Goal: Task Accomplishment & Management: Use online tool/utility

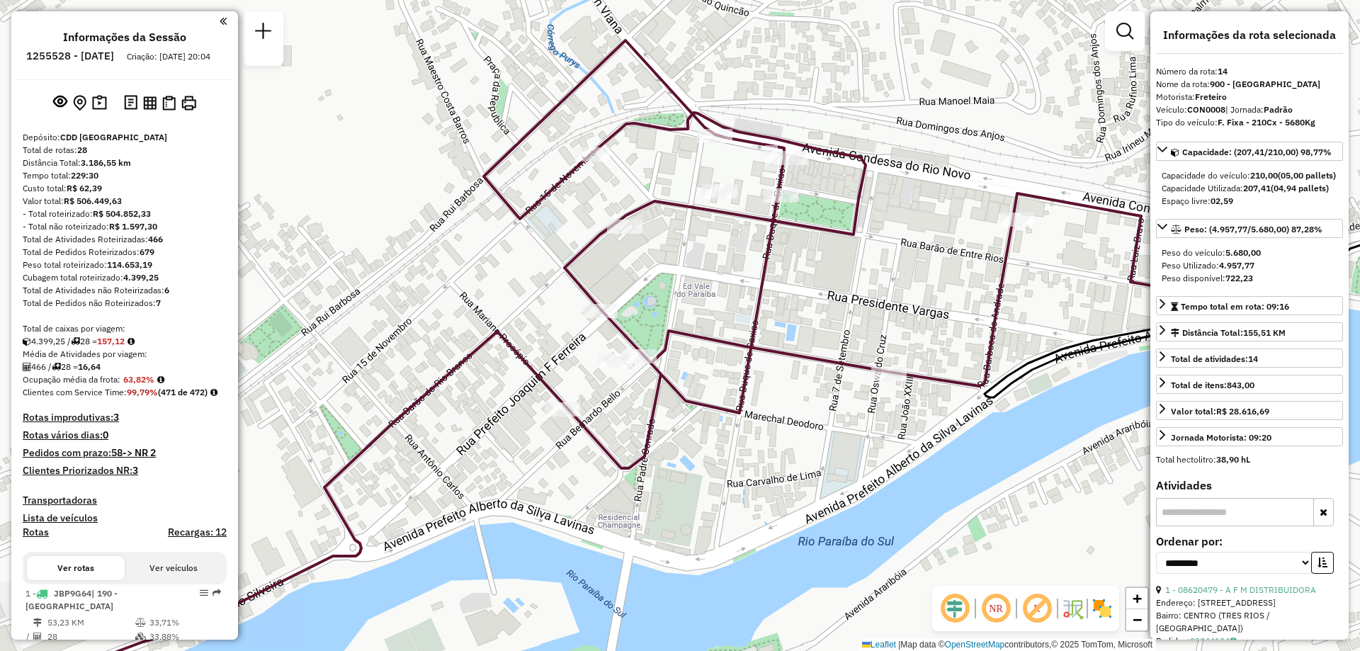
select select "**********"
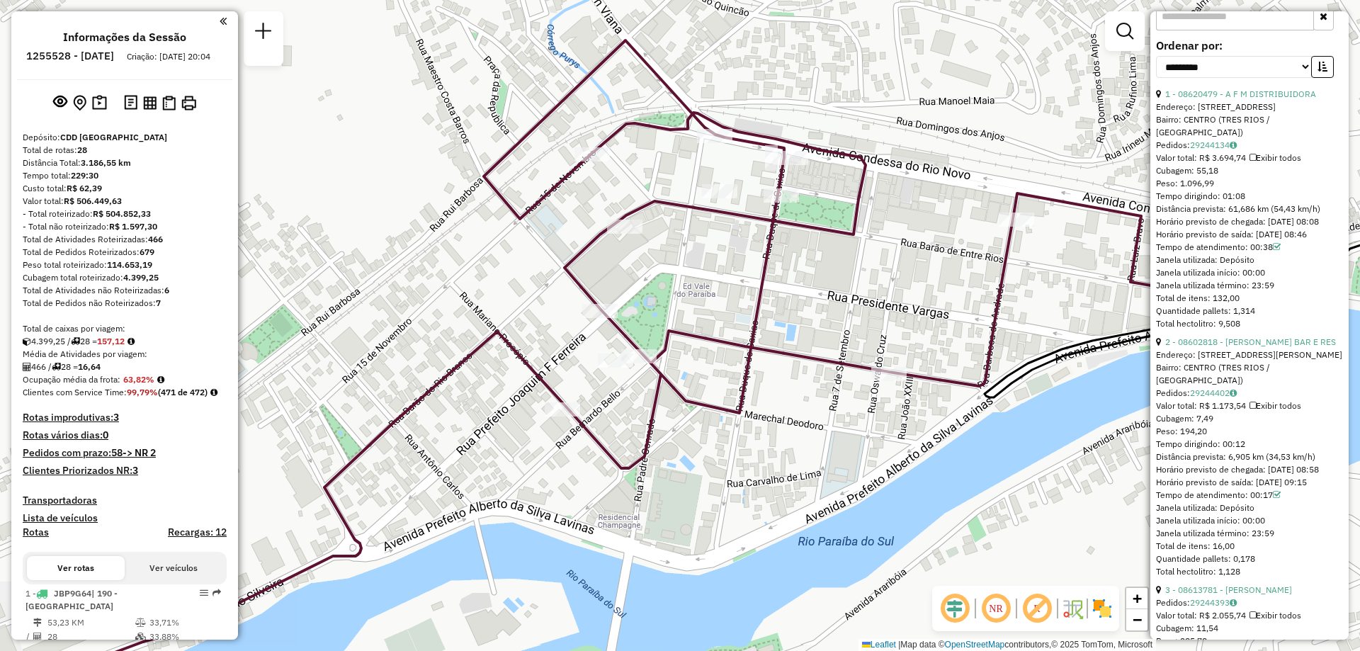
click at [97, 59] on h6 "1255528 - 29/08/2025" at bounding box center [70, 56] width 88 height 13
copy h6 "1255528"
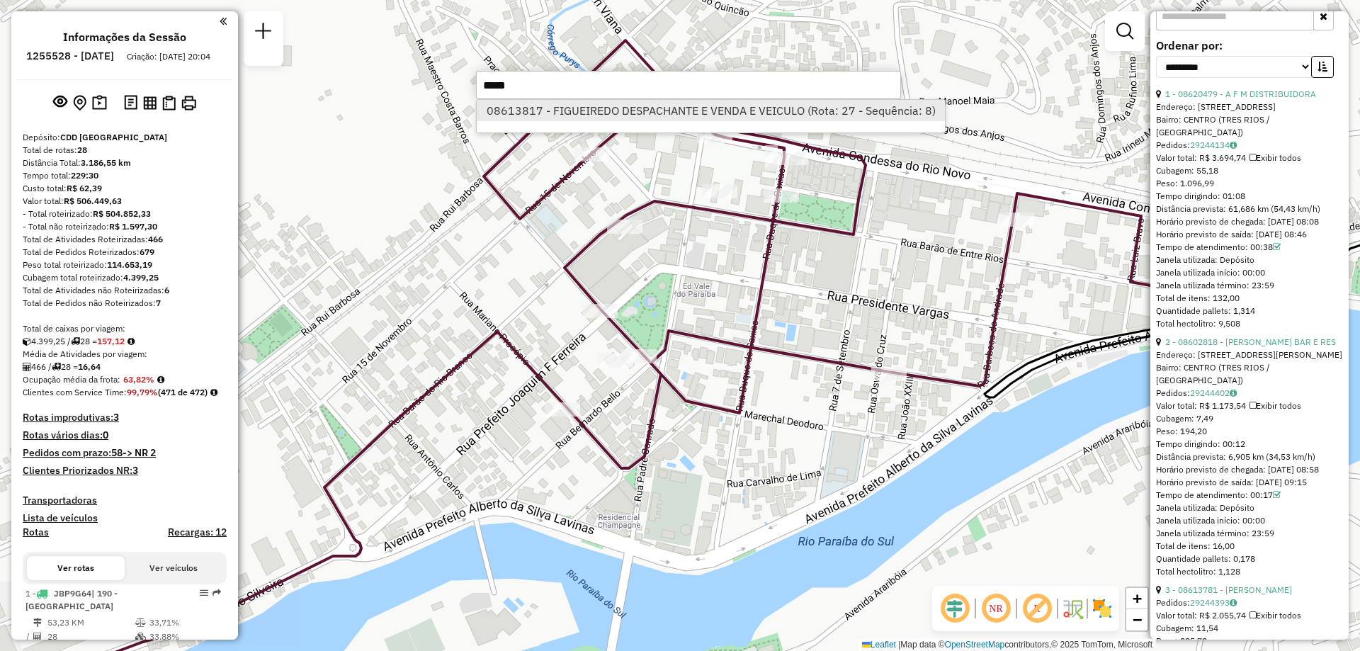
type input "*****"
click at [623, 110] on li "08613817 - FIGUEIREDO DESPACHANTE E VENDA E VEICULO (Rota: 27 - Sequência: 8)" at bounding box center [711, 110] width 468 height 21
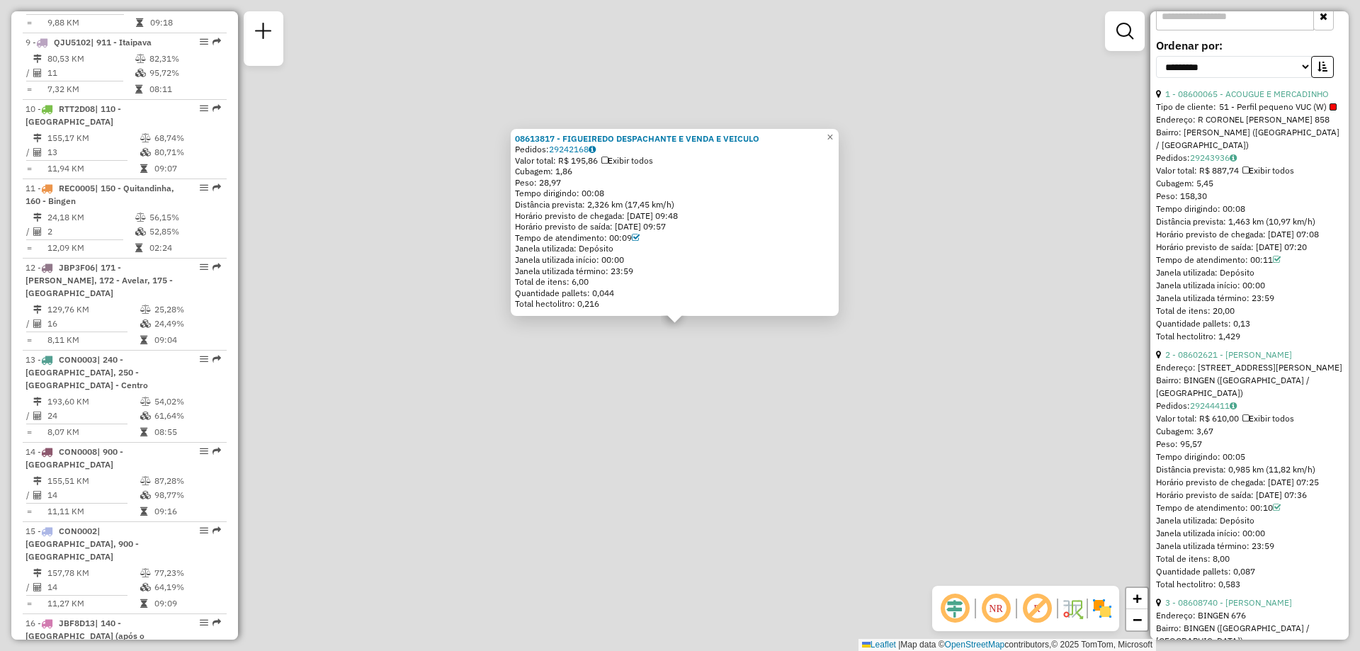
scroll to position [2438, 0]
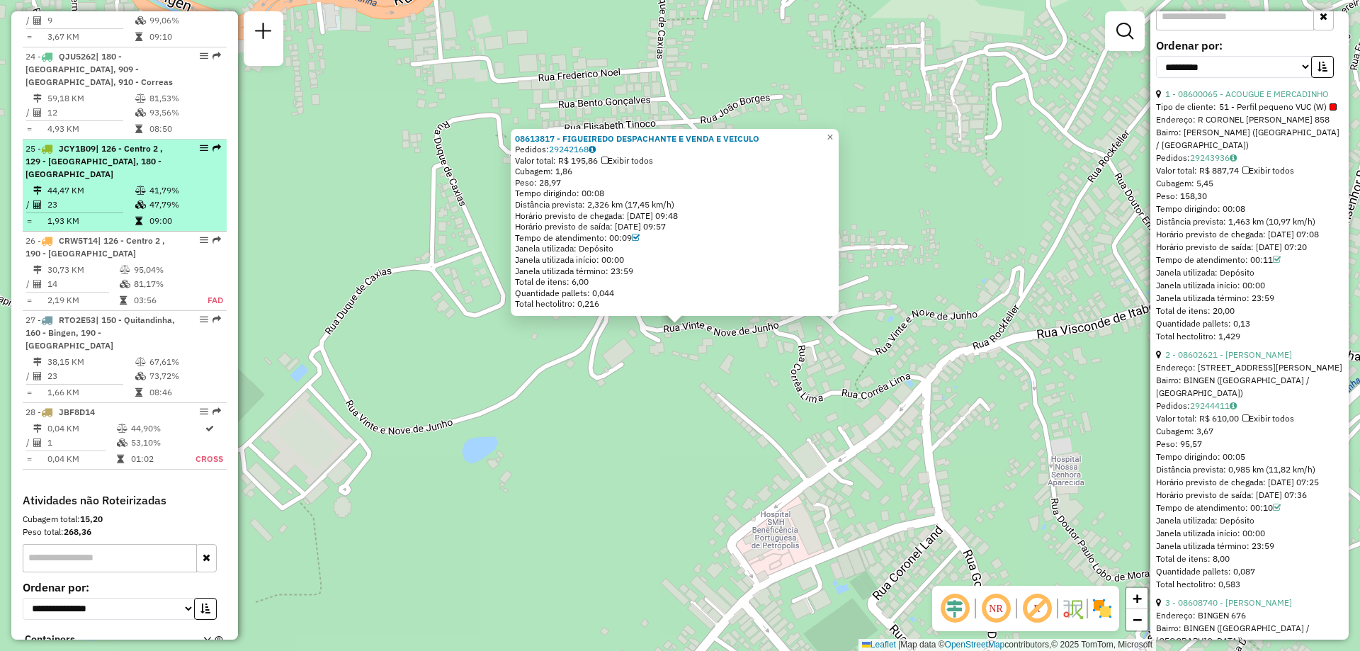
click at [110, 142] on div "25 - JCY1B09 | 126 - Centro 2 , 129 - Centro de Petrópolis, 180 - Quissamã" at bounding box center [100, 161] width 150 height 38
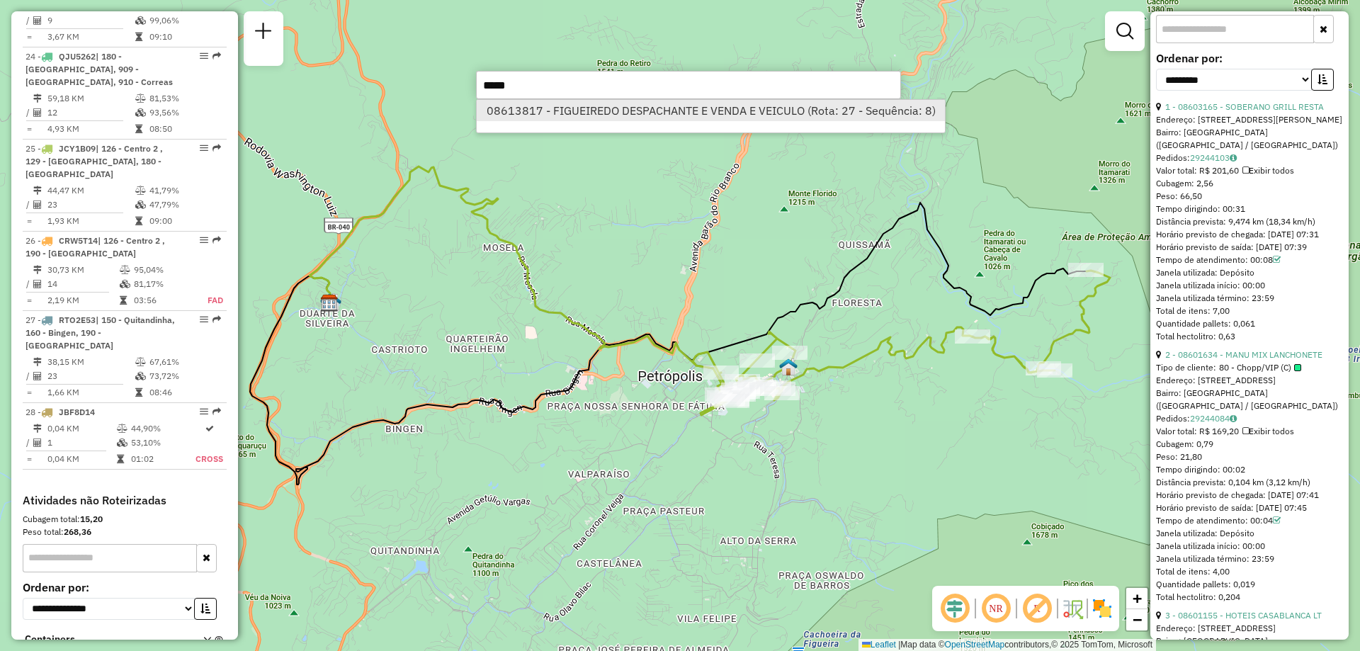
type input "*****"
click at [674, 108] on li "08613817 - FIGUEIREDO DESPACHANTE E VENDA E VEICULO (Rota: 27 - Sequência: 8)" at bounding box center [711, 110] width 468 height 21
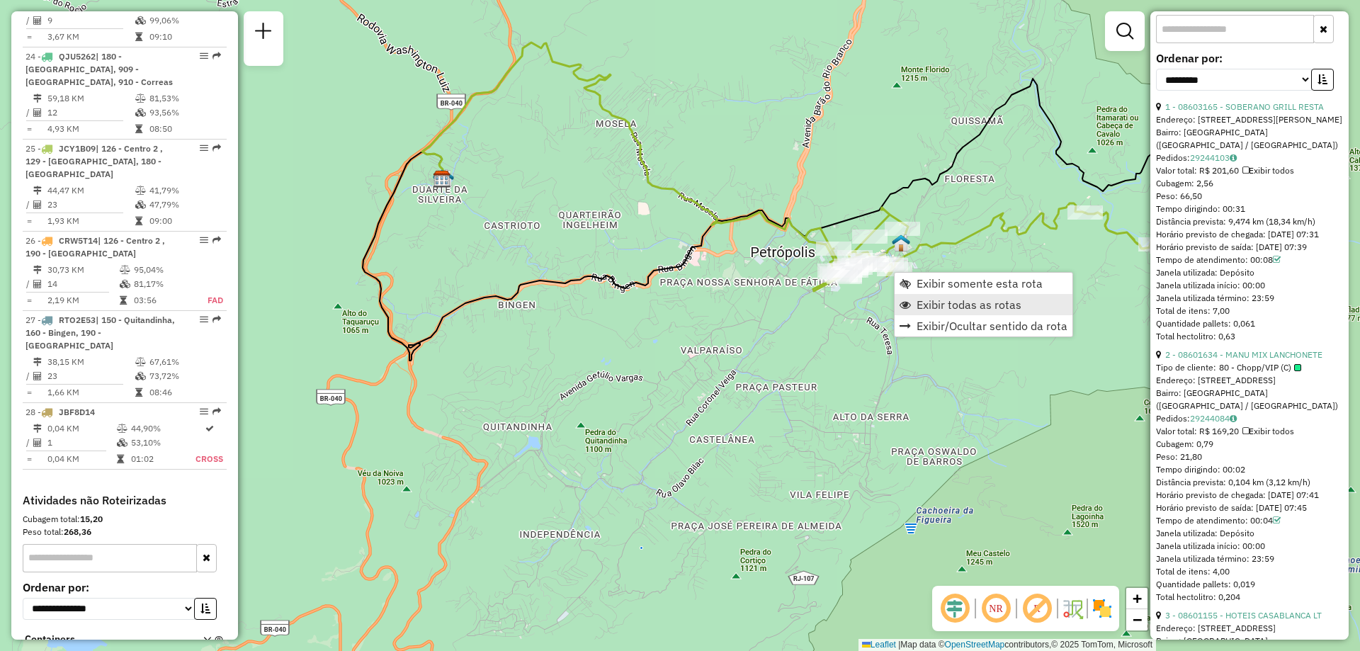
click at [934, 302] on span "Exibir todas as rotas" at bounding box center [968, 304] width 105 height 11
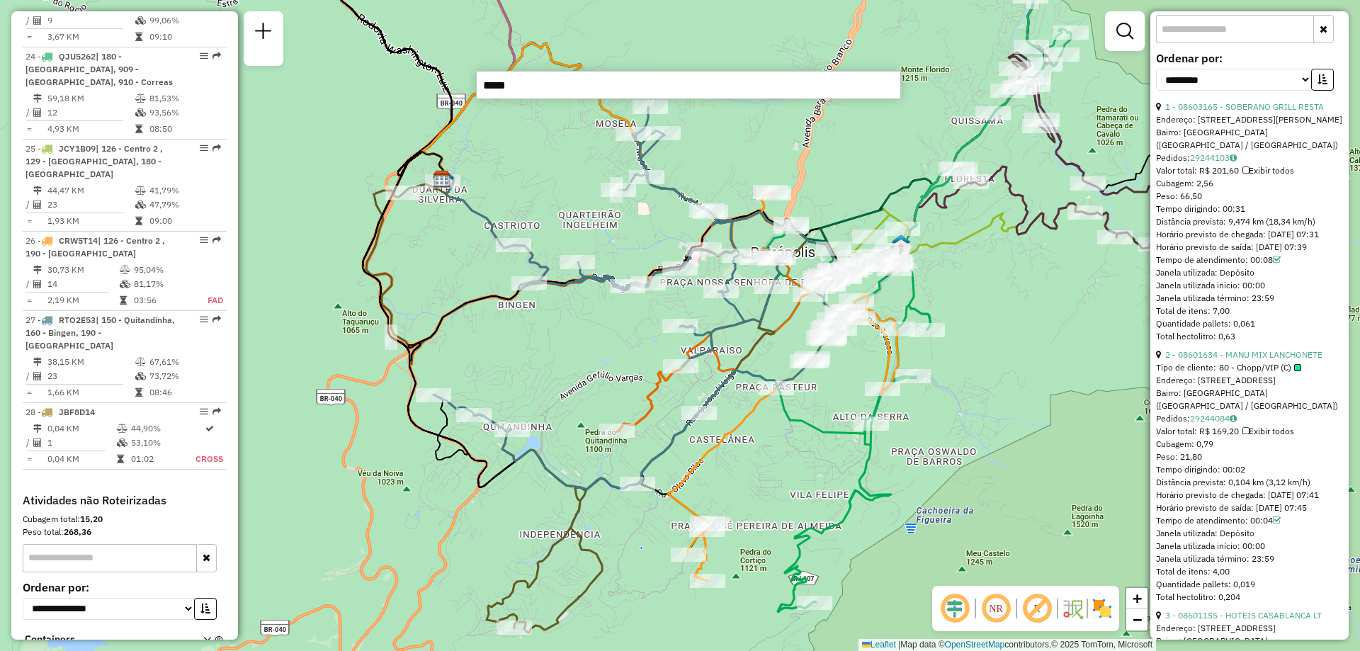
click at [523, 96] on input "*****" at bounding box center [688, 85] width 425 height 28
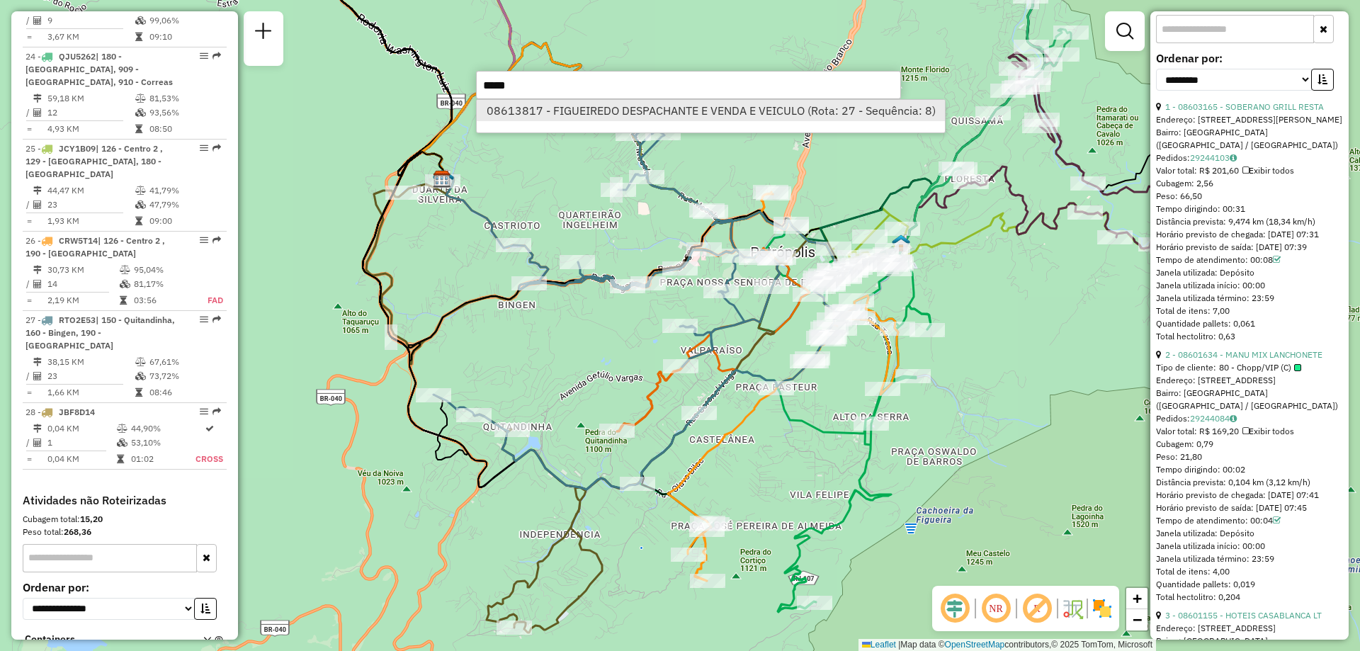
type input "*****"
click at [534, 111] on li "08613817 - FIGUEIREDO DESPACHANTE E VENDA E VEICULO (Rota: 27 - Sequência: 8)" at bounding box center [711, 110] width 468 height 21
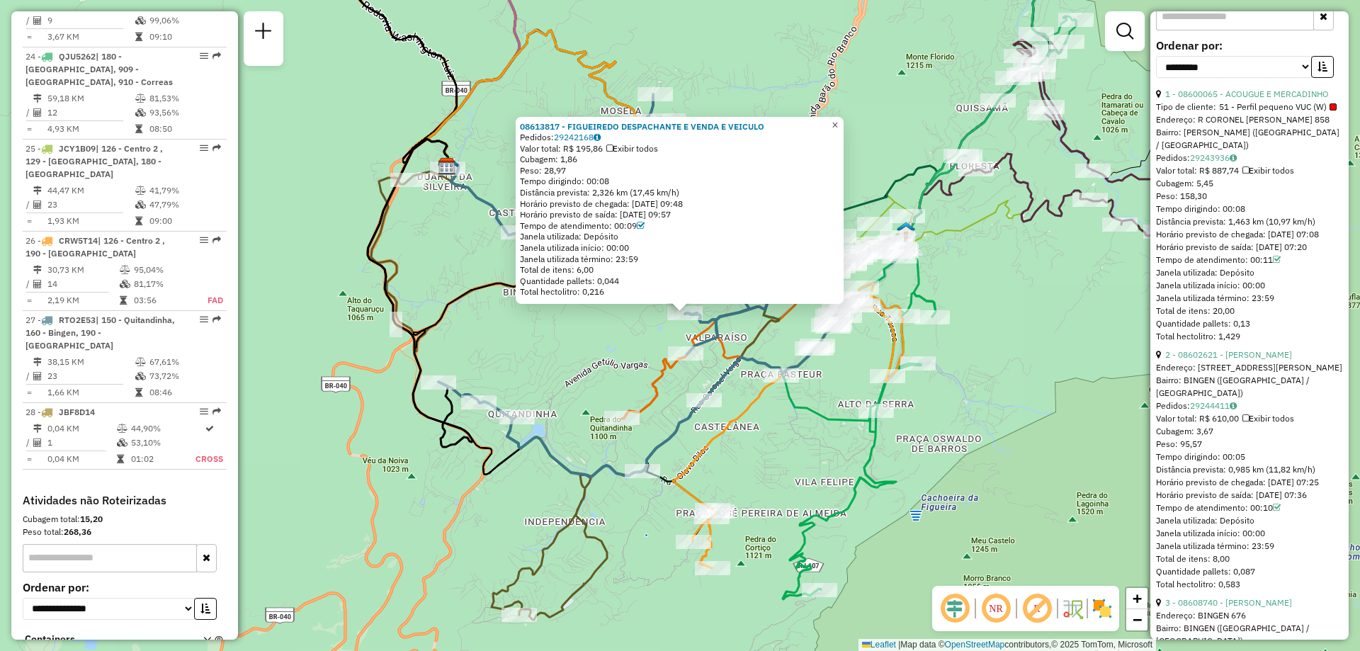
click at [843, 123] on link "×" at bounding box center [834, 125] width 17 height 17
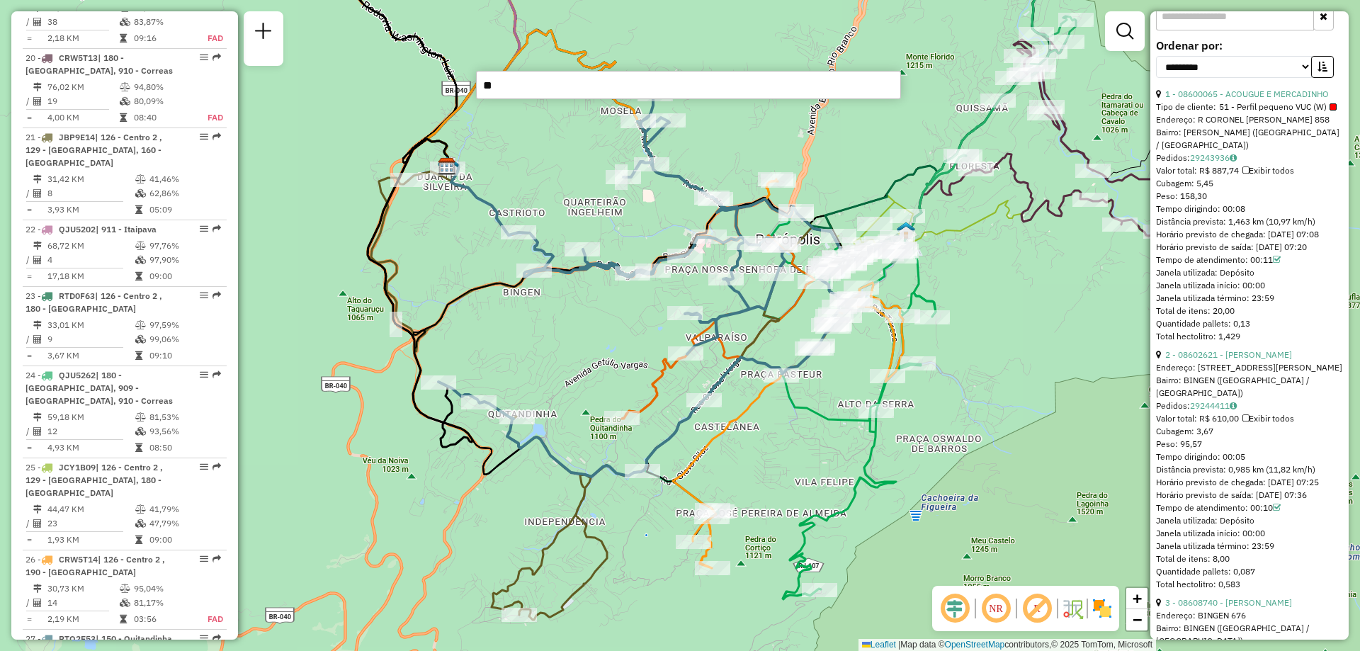
scroll to position [2109, 0]
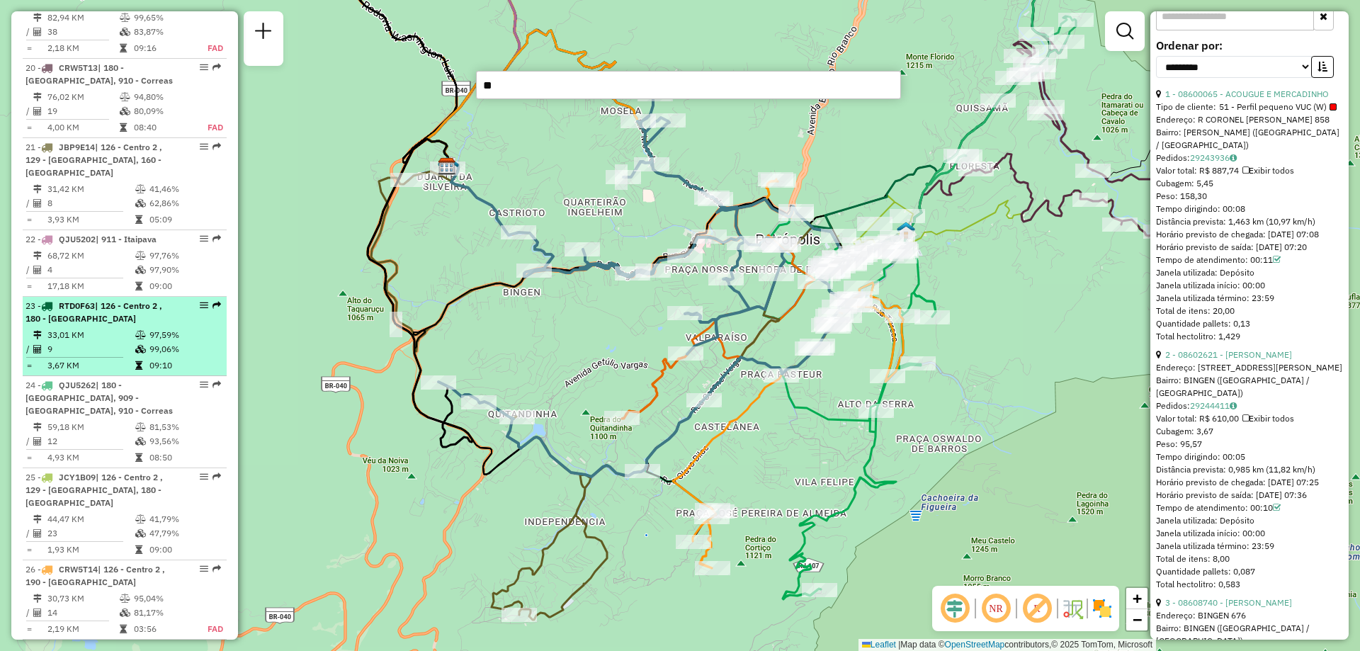
type input "**"
click at [121, 300] on div "23 - RTD0F63 | 126 - Centro 2 , 180 - Quissamã" at bounding box center [100, 312] width 150 height 25
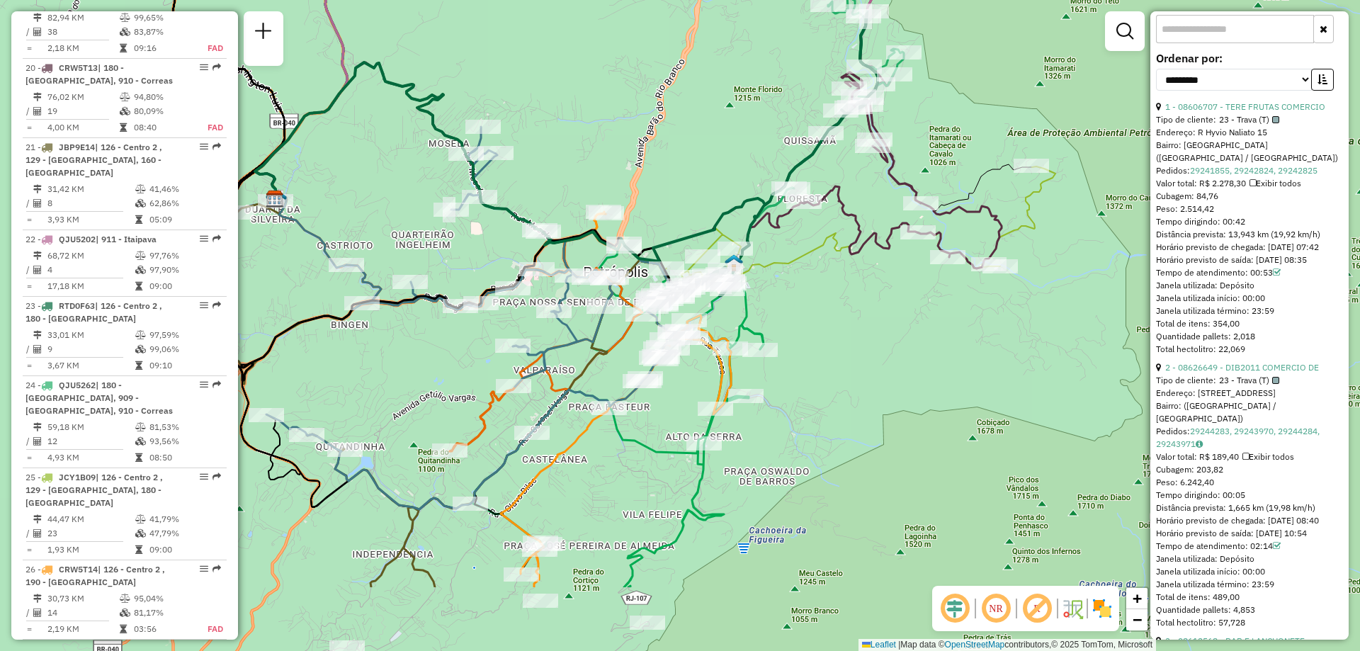
drag, startPoint x: 1014, startPoint y: 483, endPoint x: 871, endPoint y: 354, distance: 192.6
click at [871, 354] on div "Janela de atendimento Grade de atendimento Capacidade Transportadoras Veículos …" at bounding box center [680, 325] width 1360 height 651
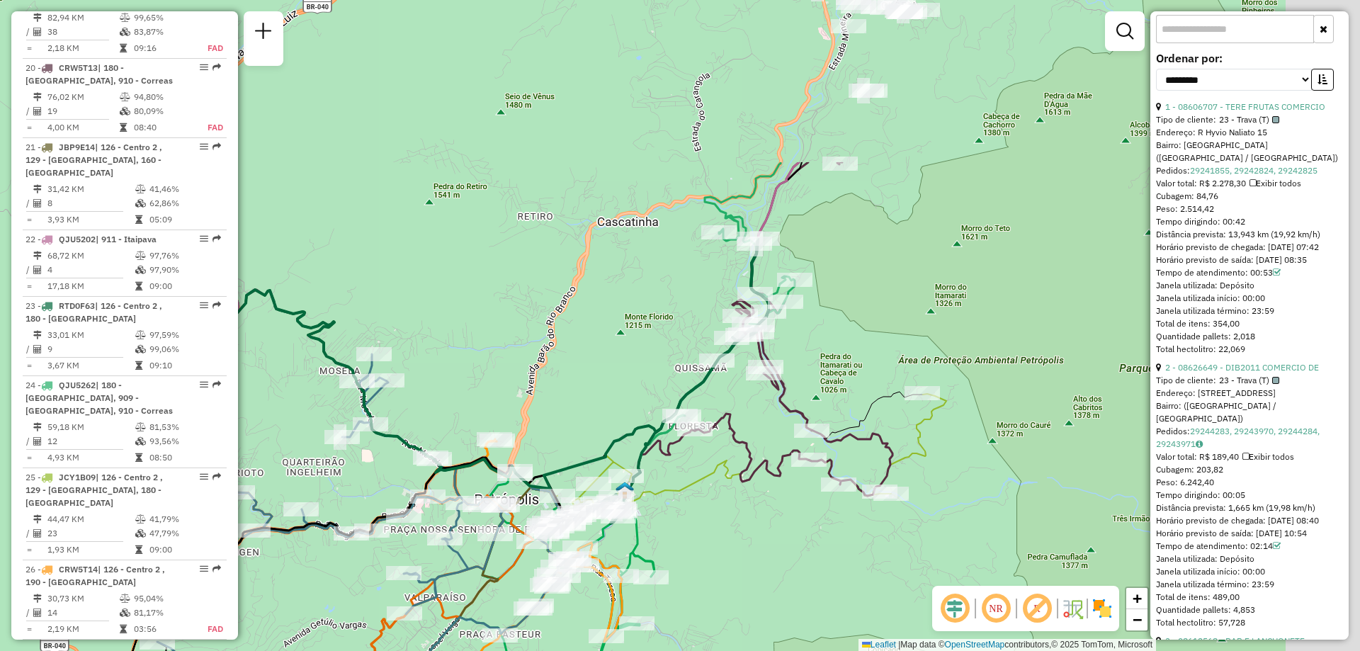
drag, startPoint x: 846, startPoint y: 410, endPoint x: 754, endPoint y: 581, distance: 193.6
click at [754, 581] on div "Janela de atendimento Grade de atendimento Capacidade Transportadoras Veículos …" at bounding box center [680, 325] width 1360 height 651
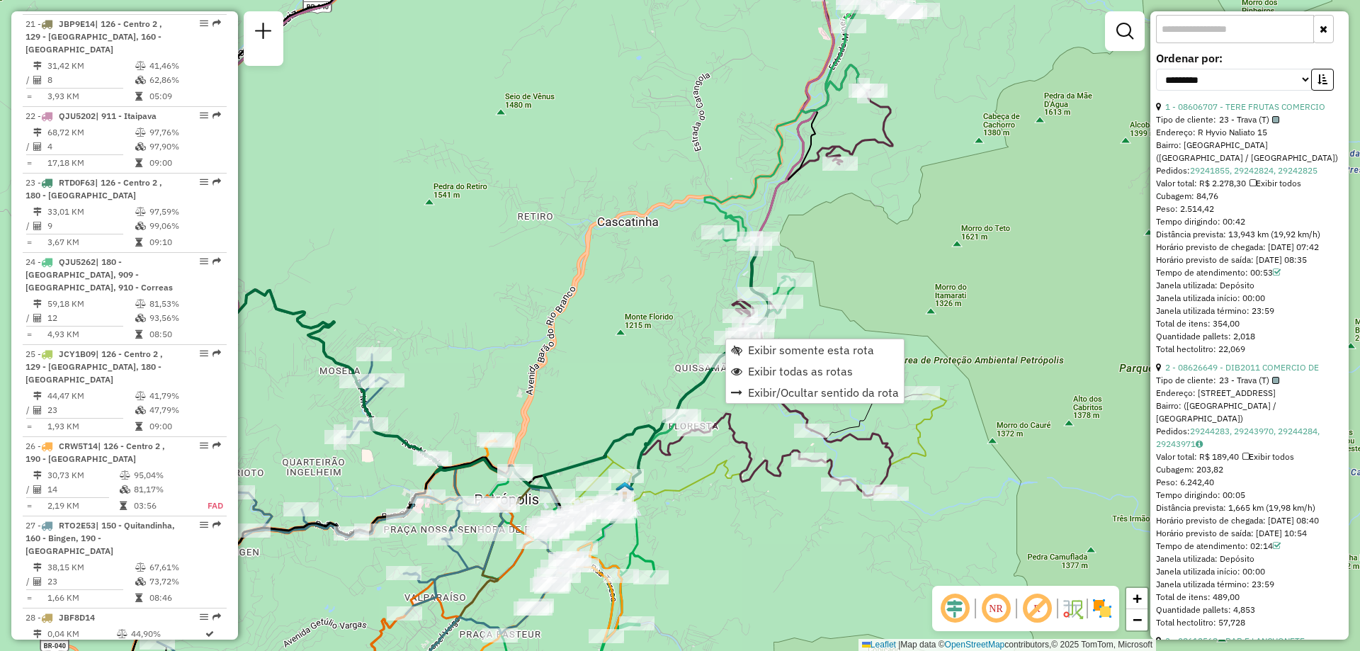
scroll to position [2331, 0]
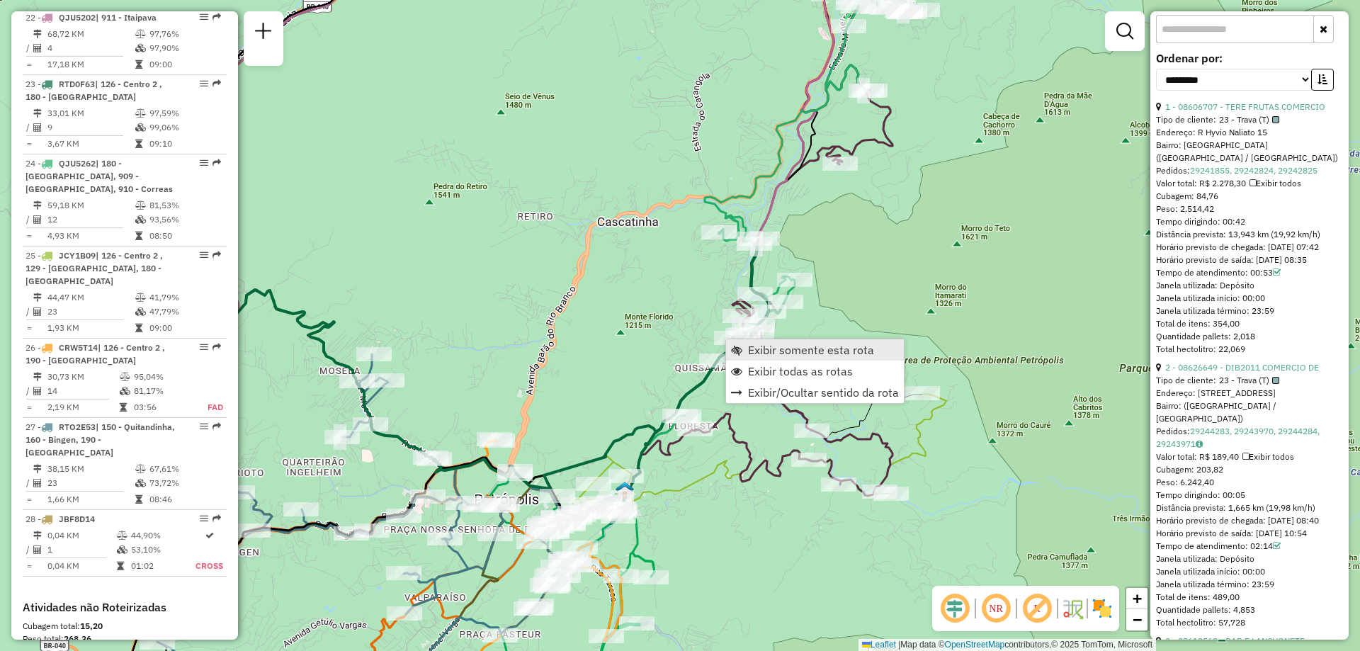
click at [783, 353] on span "Exibir somente esta rota" at bounding box center [811, 349] width 126 height 11
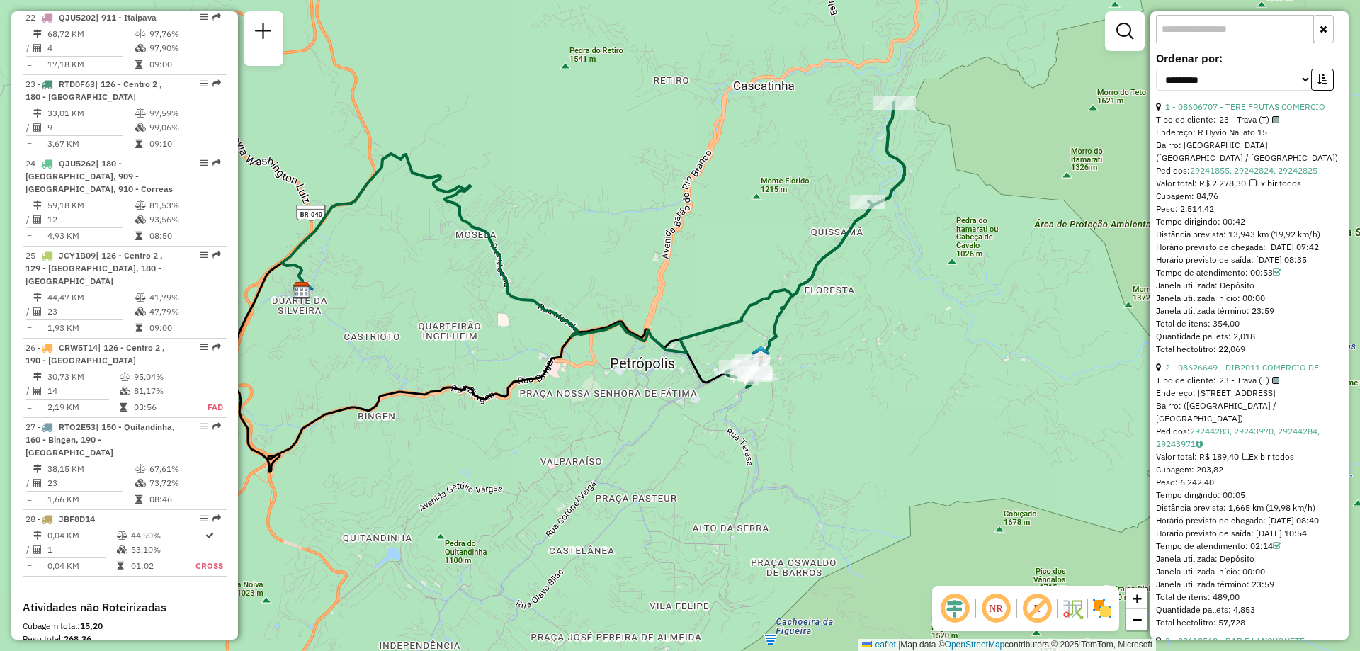
drag, startPoint x: 990, startPoint y: 427, endPoint x: 874, endPoint y: 389, distance: 122.3
click at [874, 389] on div "Janela de atendimento Grade de atendimento Capacidade Transportadoras Veículos …" at bounding box center [680, 325] width 1360 height 651
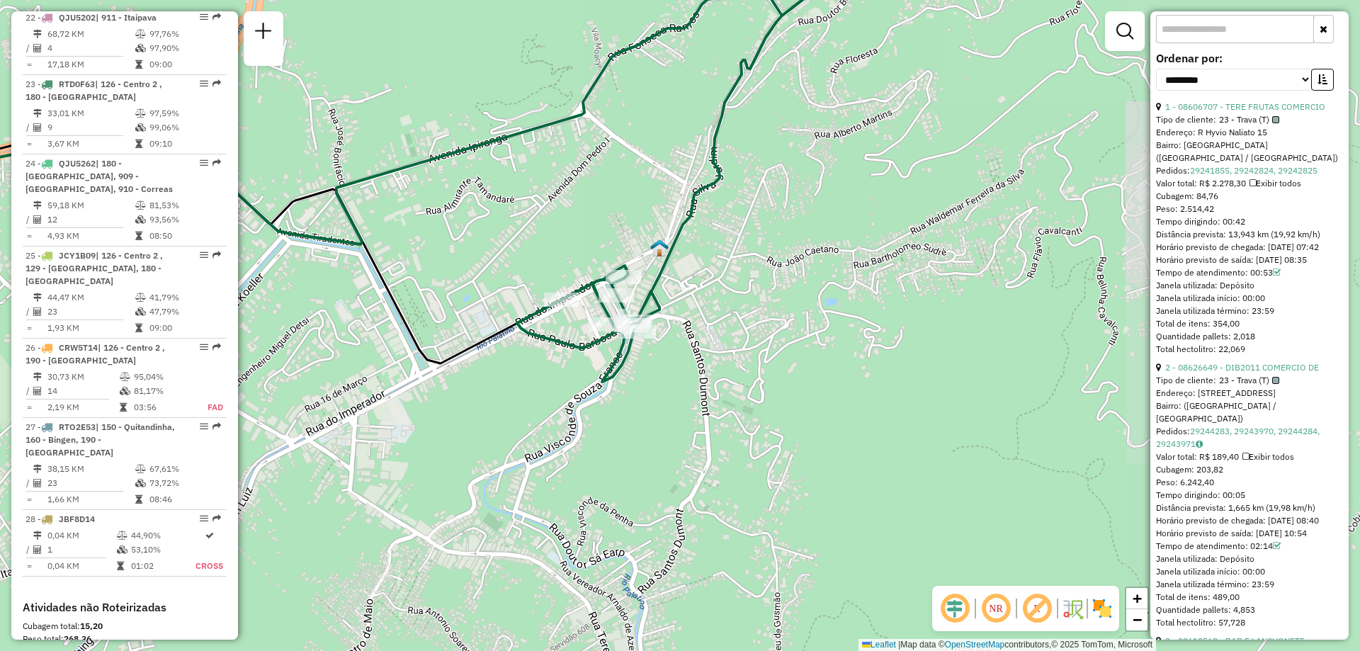
drag, startPoint x: 845, startPoint y: 441, endPoint x: 549, endPoint y: 460, distance: 296.7
click at [549, 460] on div "Janela de atendimento Grade de atendimento Capacidade Transportadoras Veículos …" at bounding box center [680, 325] width 1360 height 651
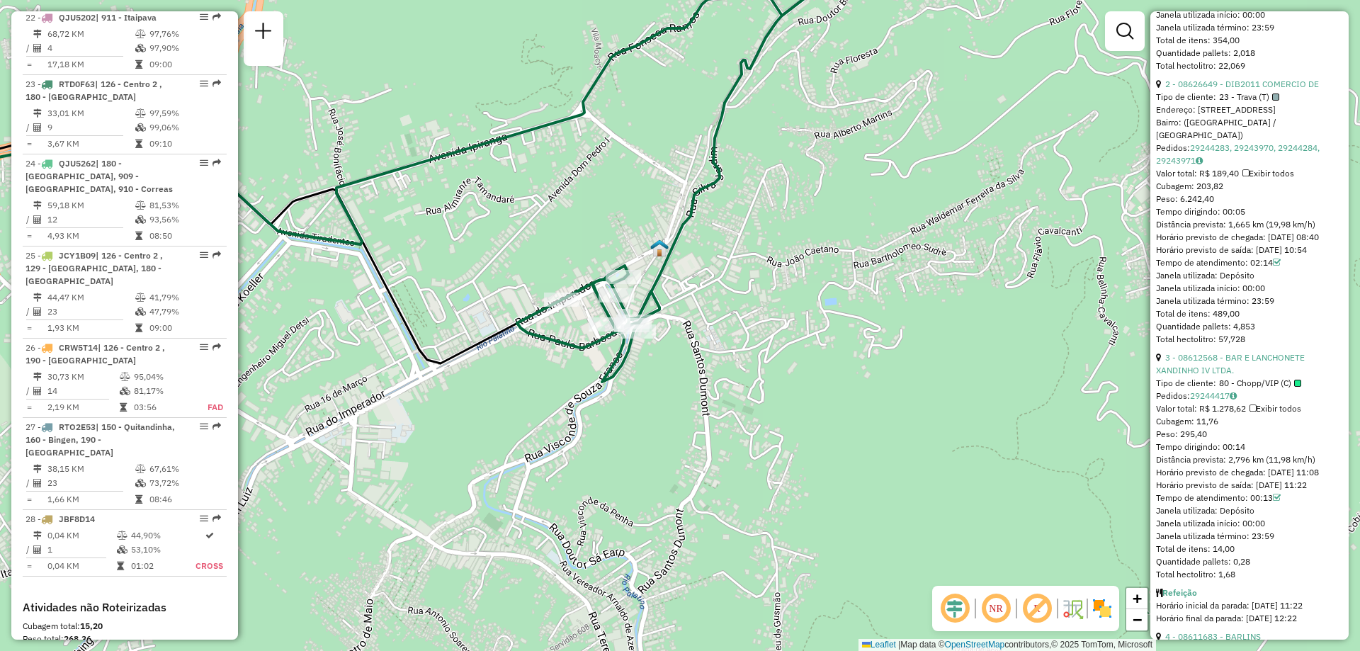
scroll to position [921, 0]
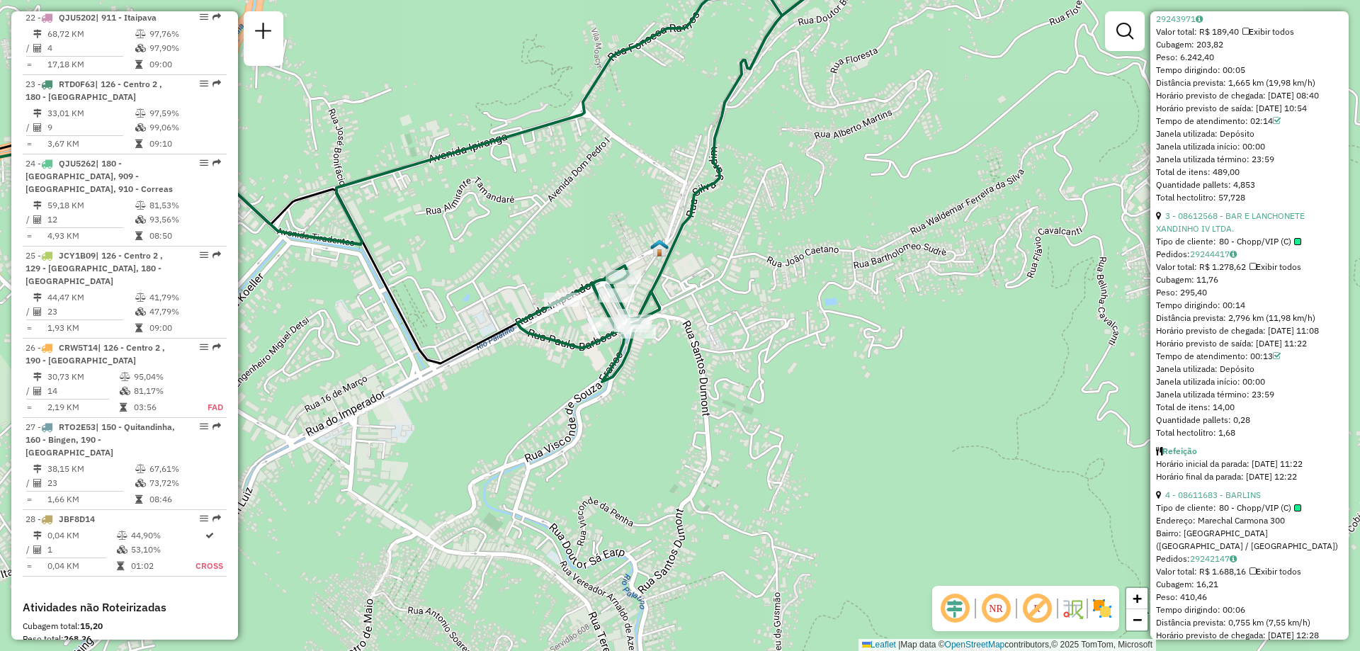
click at [325, 620] on div "Janela de atendimento Grade de atendimento Capacidade Transportadoras Veículos …" at bounding box center [680, 325] width 1360 height 651
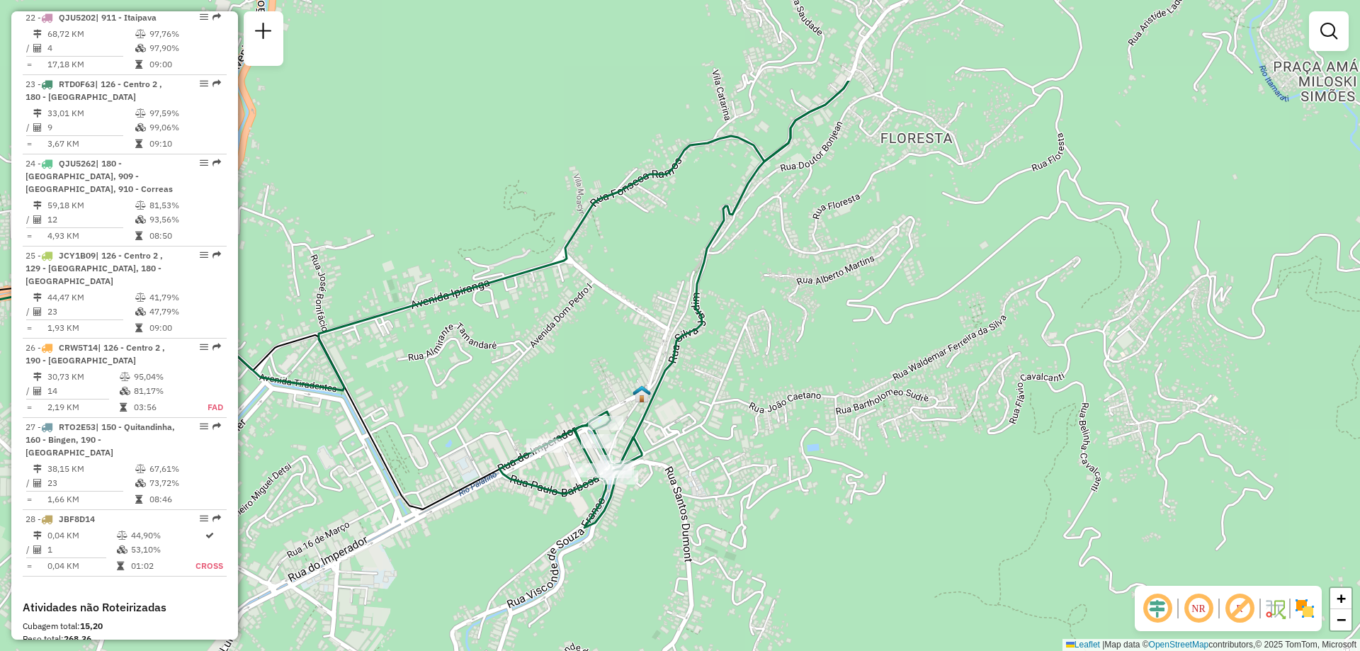
drag, startPoint x: 538, startPoint y: 238, endPoint x: 517, endPoint y: 377, distance: 140.4
click at [517, 377] on div "Janela de atendimento Grade de atendimento Capacidade Transportadoras Veículos …" at bounding box center [680, 325] width 1360 height 651
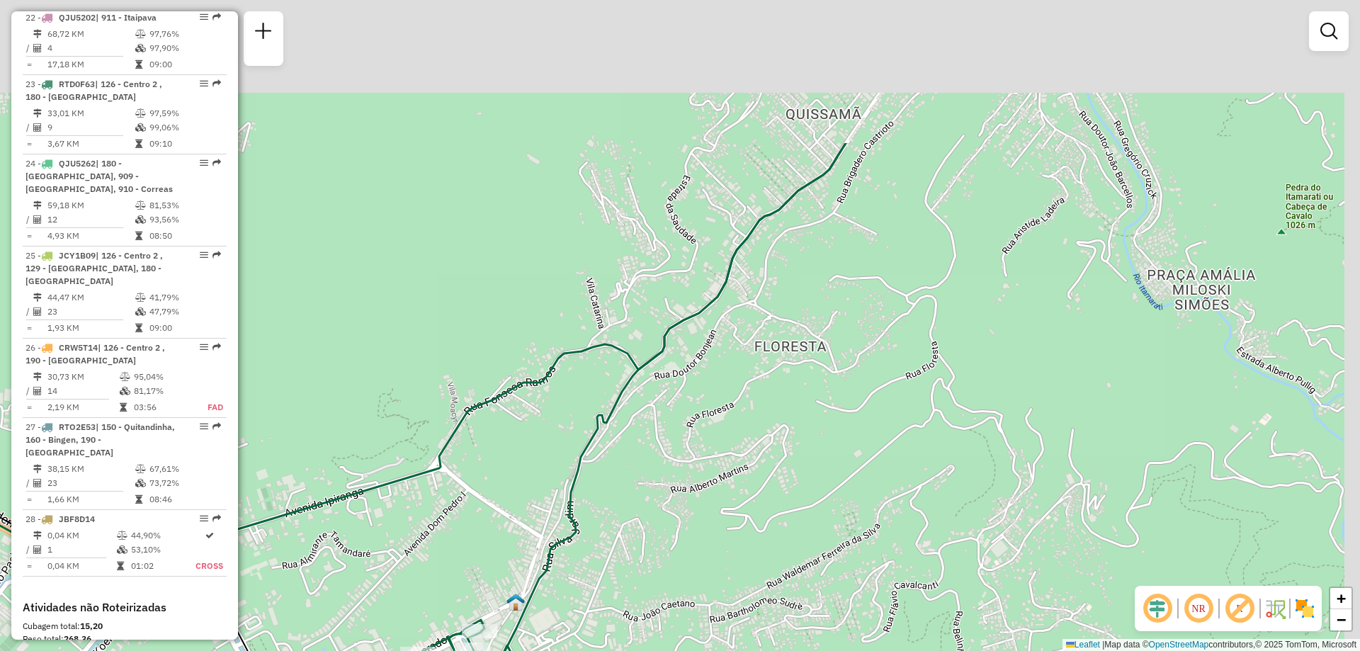
drag, startPoint x: 648, startPoint y: 232, endPoint x: 522, endPoint y: 440, distance: 243.4
click at [522, 440] on div "Janela de atendimento Grade de atendimento Capacidade Transportadoras Veículos …" at bounding box center [680, 325] width 1360 height 651
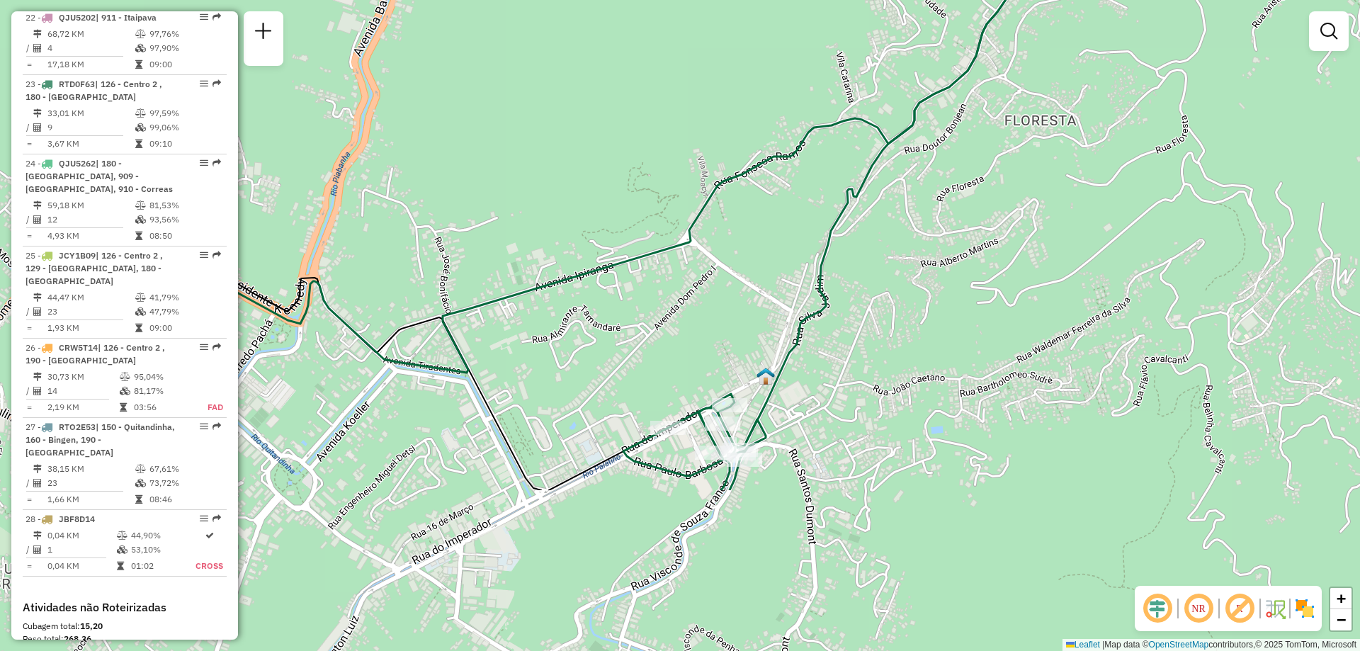
drag, startPoint x: 751, startPoint y: 392, endPoint x: 1001, endPoint y: 166, distance: 337.0
click at [1001, 166] on div "Janela de atendimento Grade de atendimento Capacidade Transportadoras Veículos …" at bounding box center [680, 325] width 1360 height 651
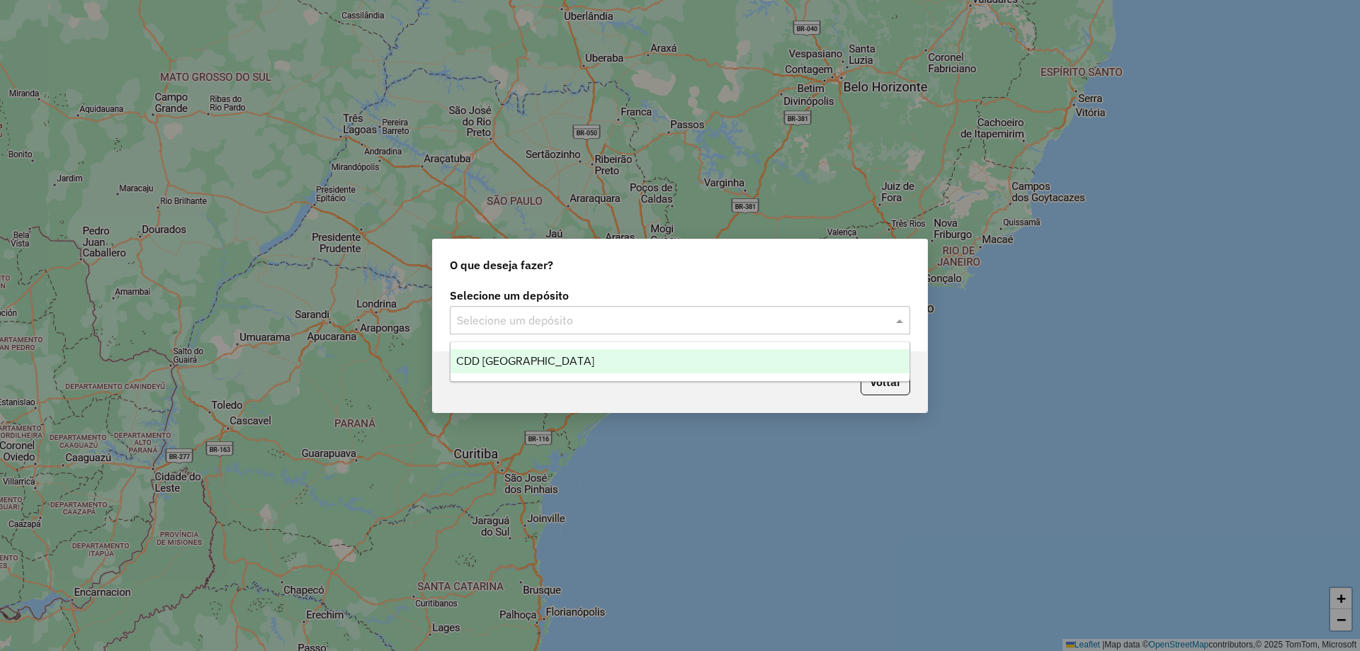
click at [584, 325] on input "text" at bounding box center [666, 320] width 418 height 17
click at [563, 362] on div "CDD [GEOGRAPHIC_DATA]" at bounding box center [679, 361] width 459 height 24
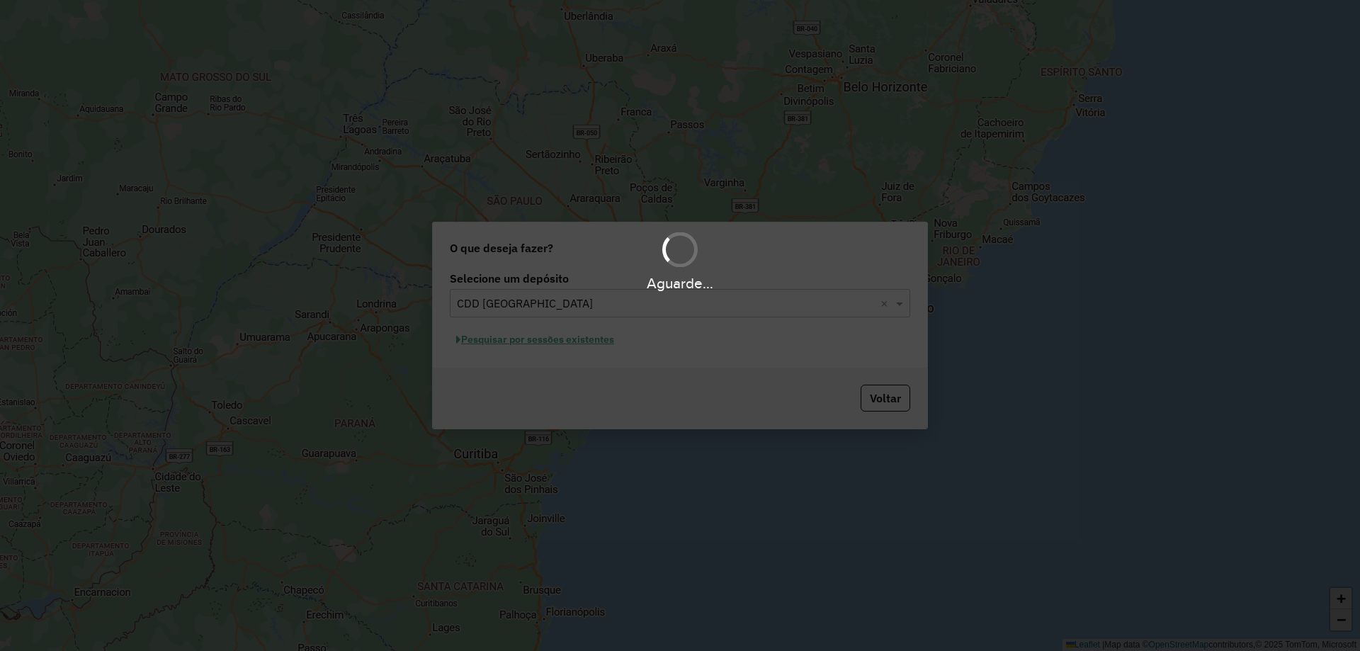
click at [549, 334] on div "Aguarde..." at bounding box center [680, 325] width 1360 height 651
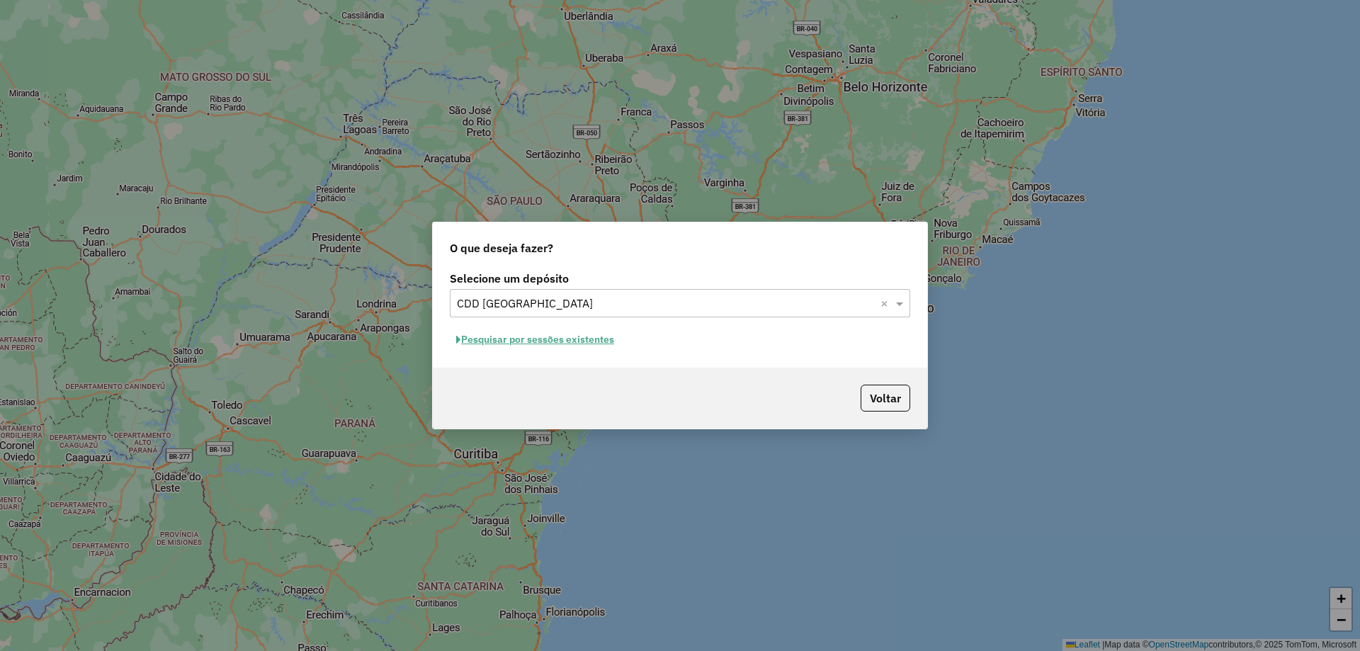
click at [544, 343] on button "Pesquisar por sessões existentes" at bounding box center [535, 340] width 171 height 22
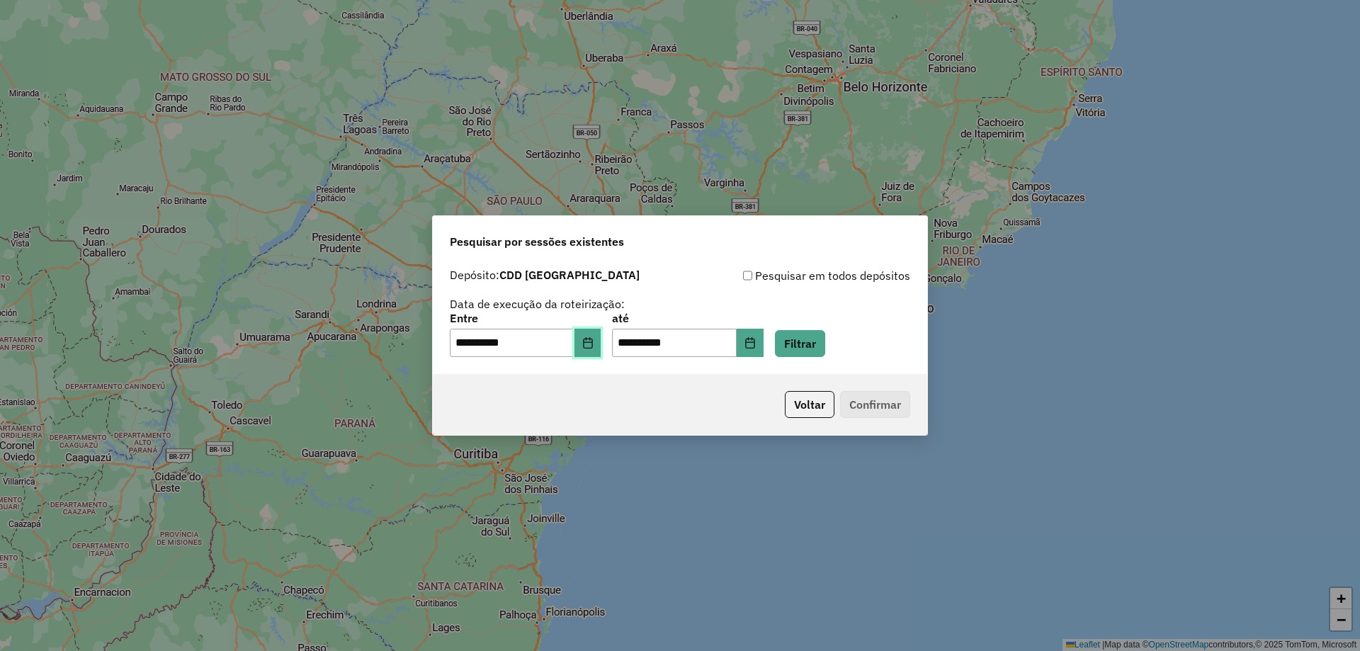
click at [593, 346] on icon "Choose Date" at bounding box center [587, 342] width 11 height 11
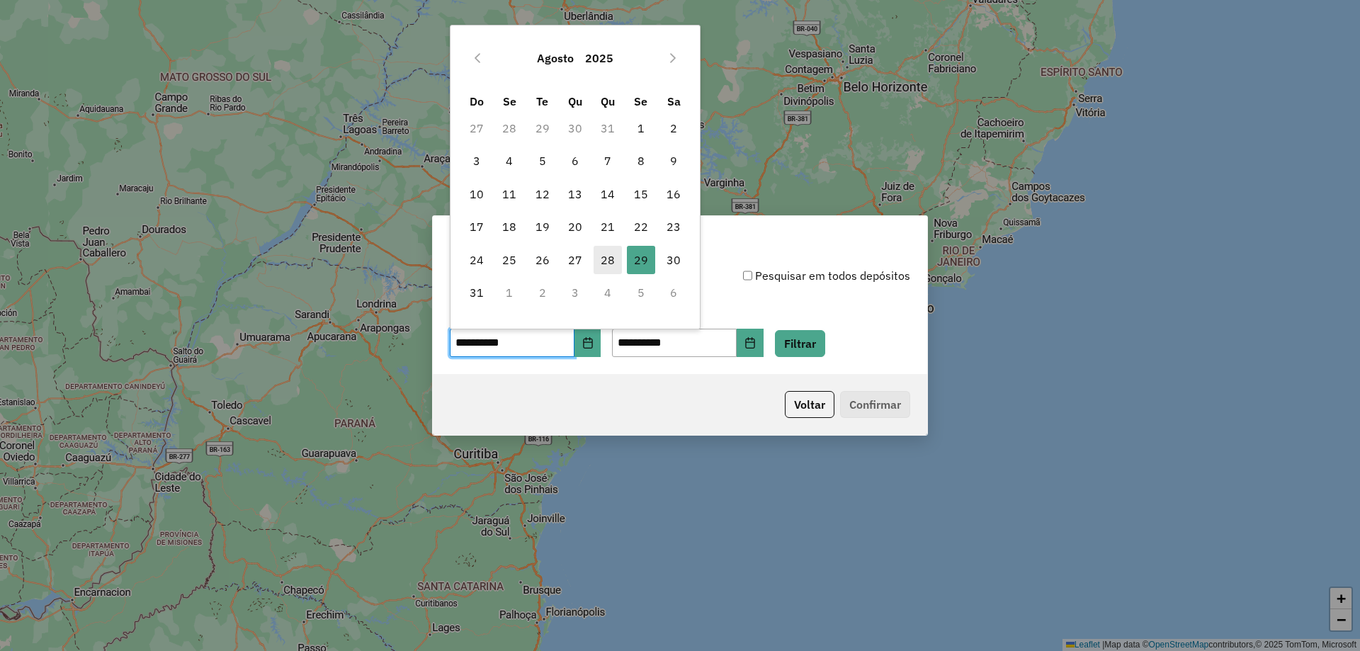
click at [603, 264] on span "28" at bounding box center [607, 260] width 28 height 28
type input "**********"
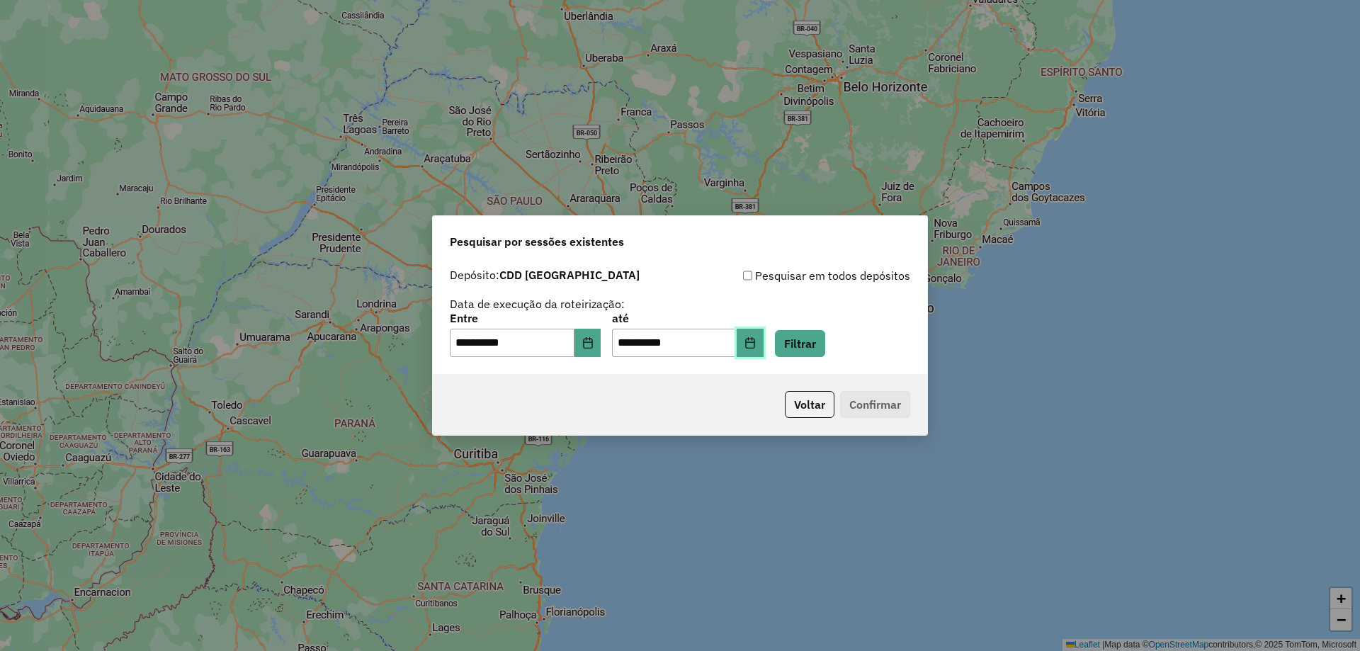
click at [763, 336] on button "Choose Date" at bounding box center [750, 343] width 27 height 28
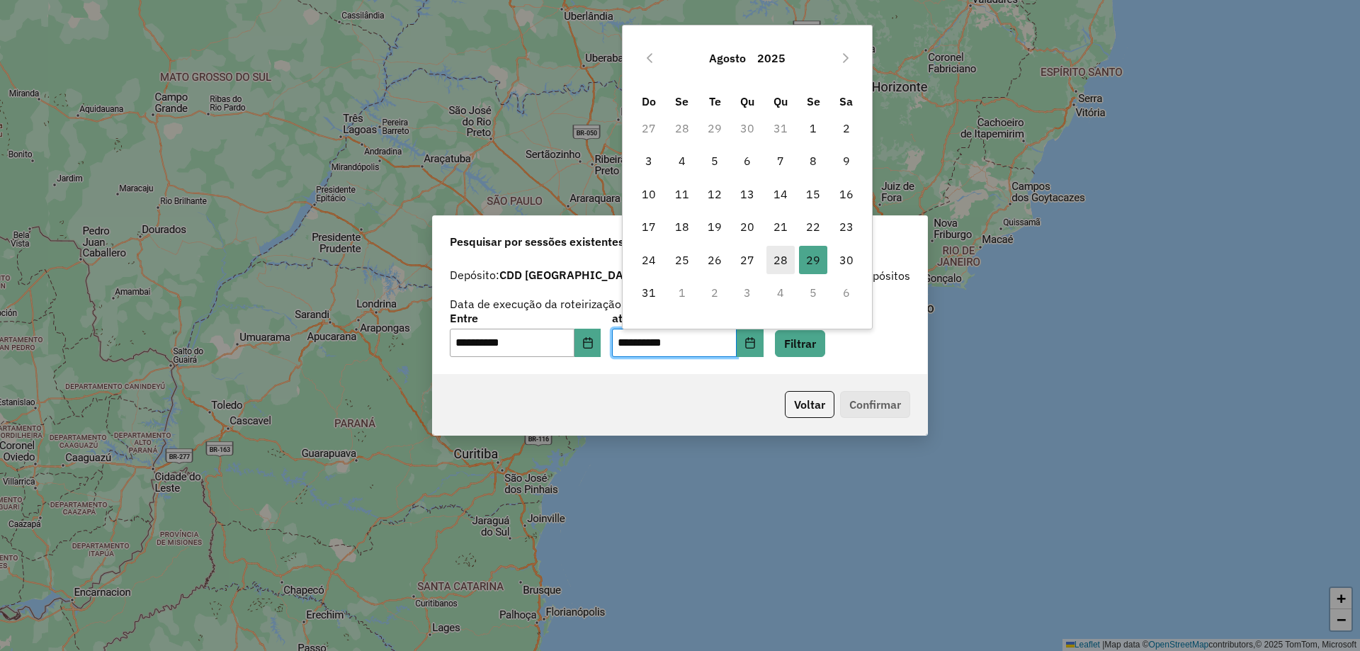
click at [776, 268] on span "28" at bounding box center [780, 260] width 28 height 28
type input "**********"
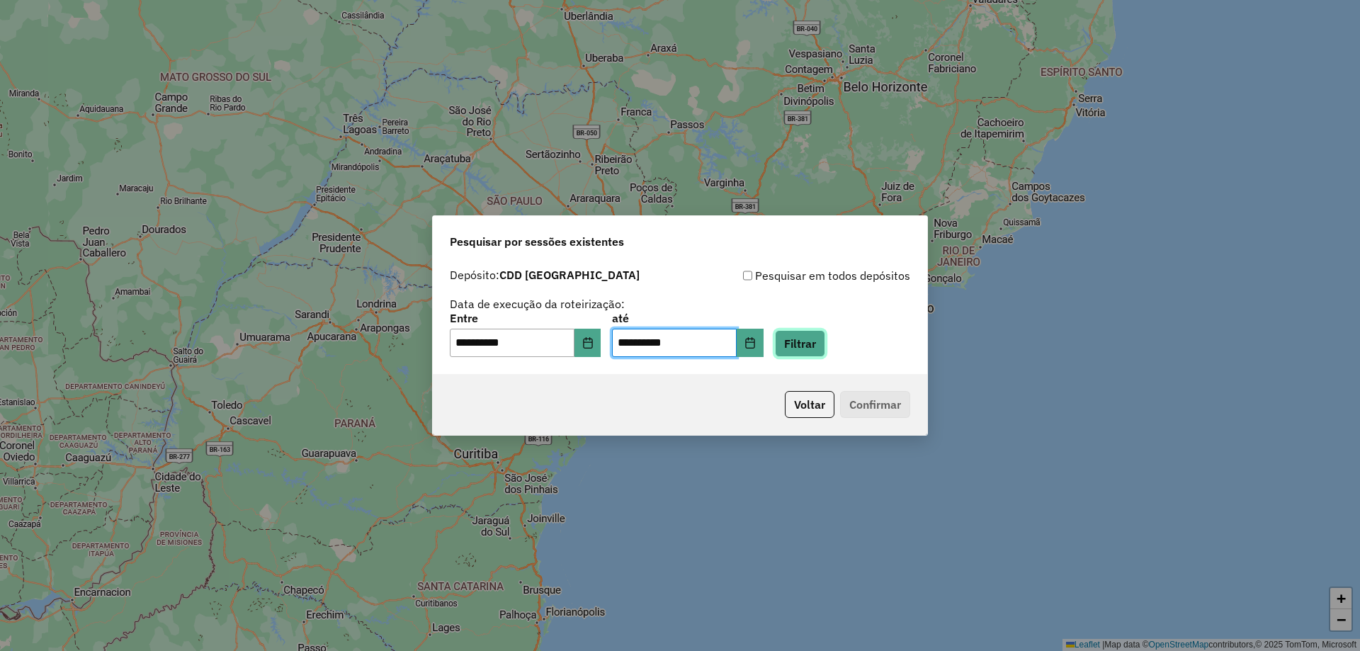
click at [809, 334] on button "Filtrar" at bounding box center [800, 343] width 50 height 27
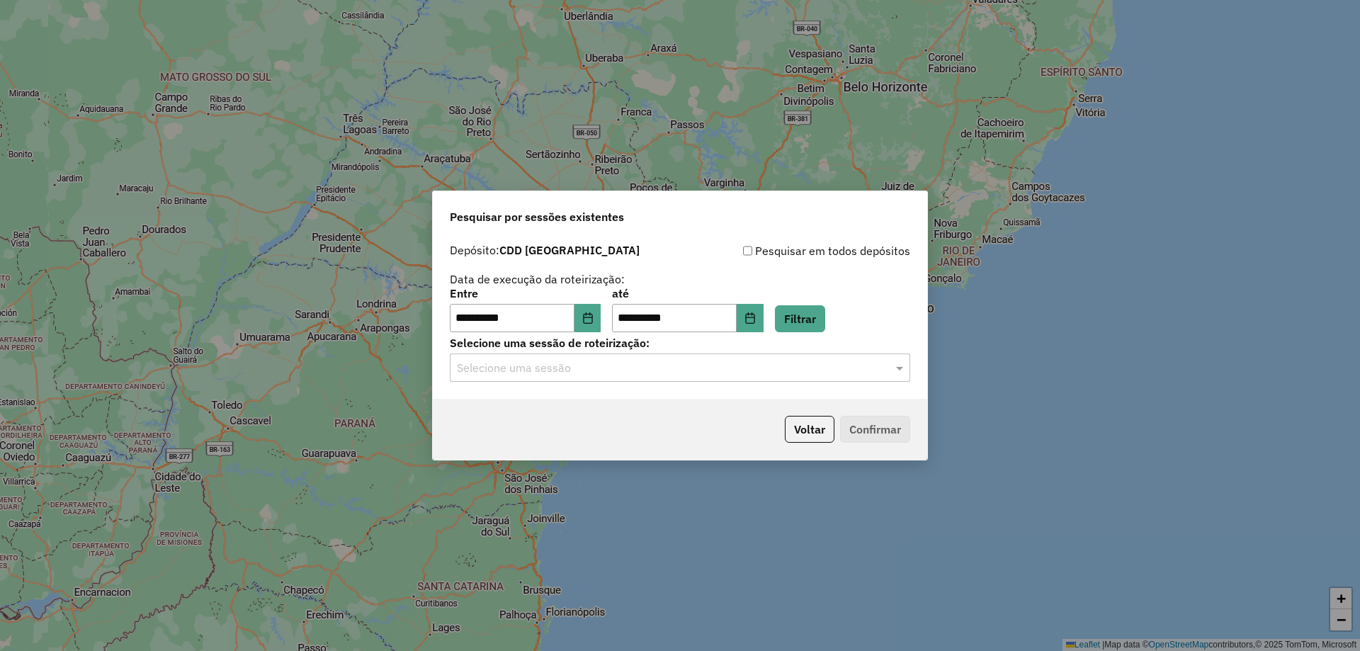
click at [577, 368] on input "text" at bounding box center [666, 368] width 418 height 17
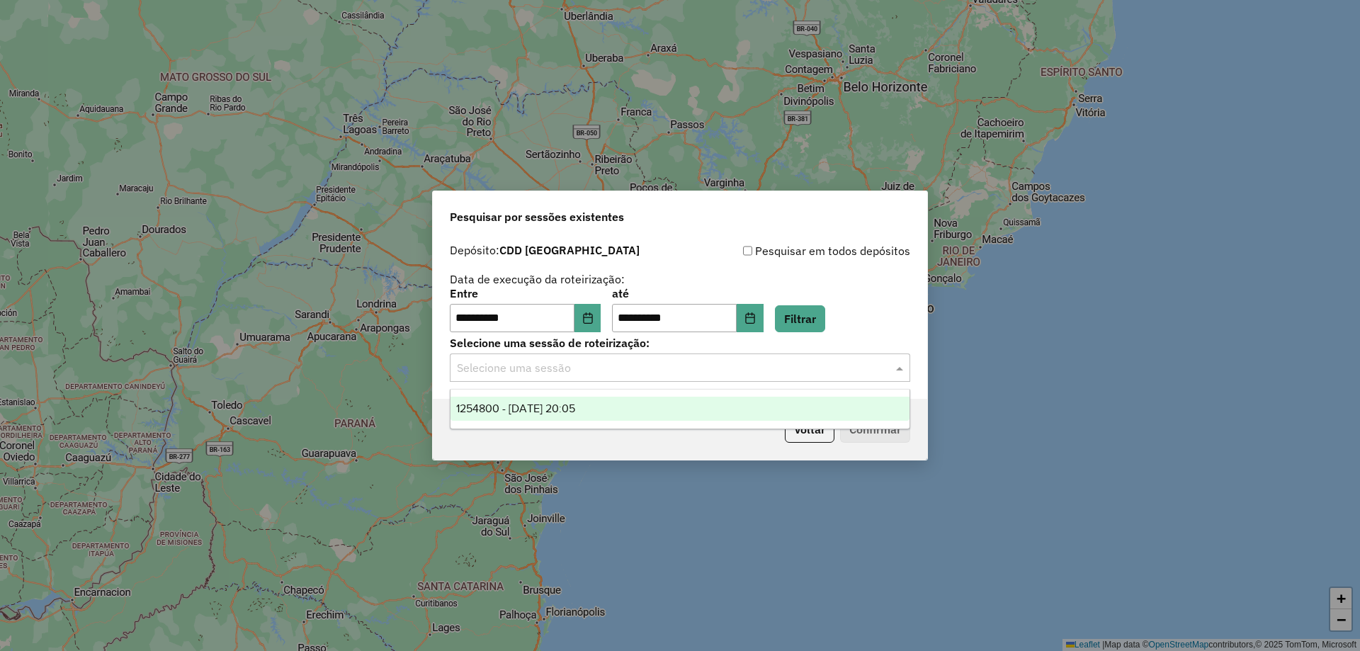
click at [555, 402] on span "1254800 - 28/08/2025 20:05" at bounding box center [515, 408] width 119 height 12
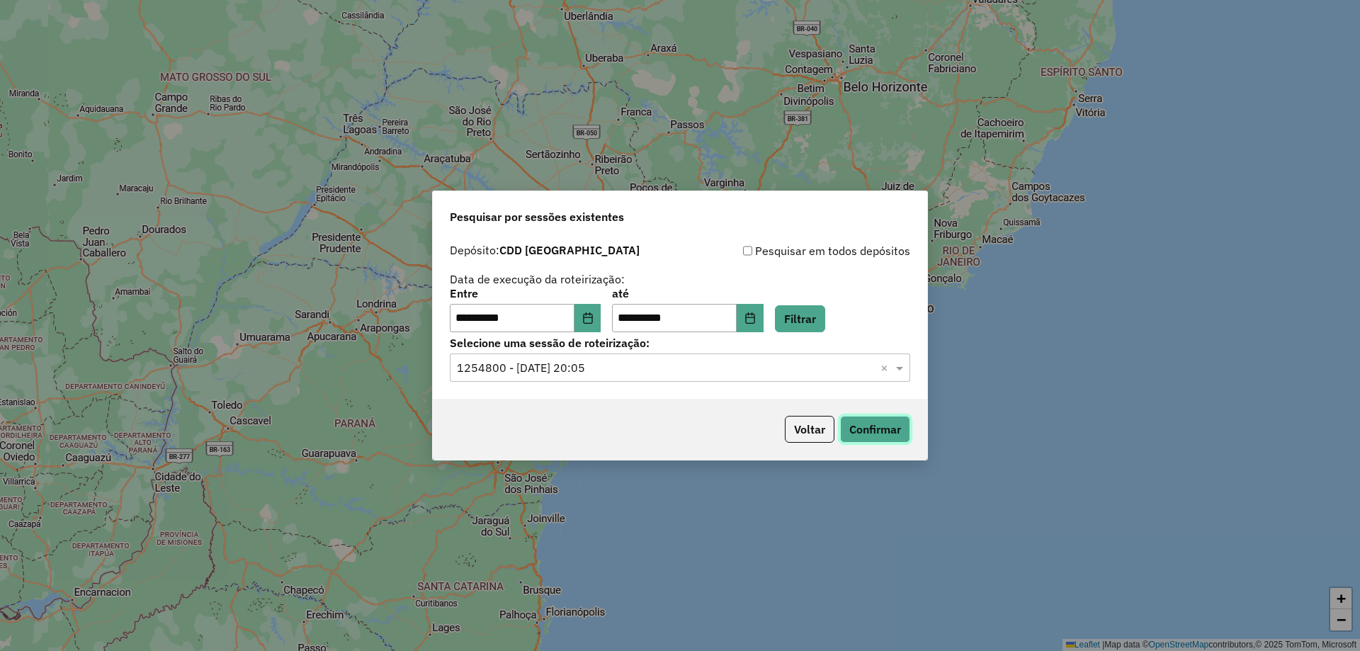
click at [896, 435] on button "Confirmar" at bounding box center [875, 429] width 70 height 27
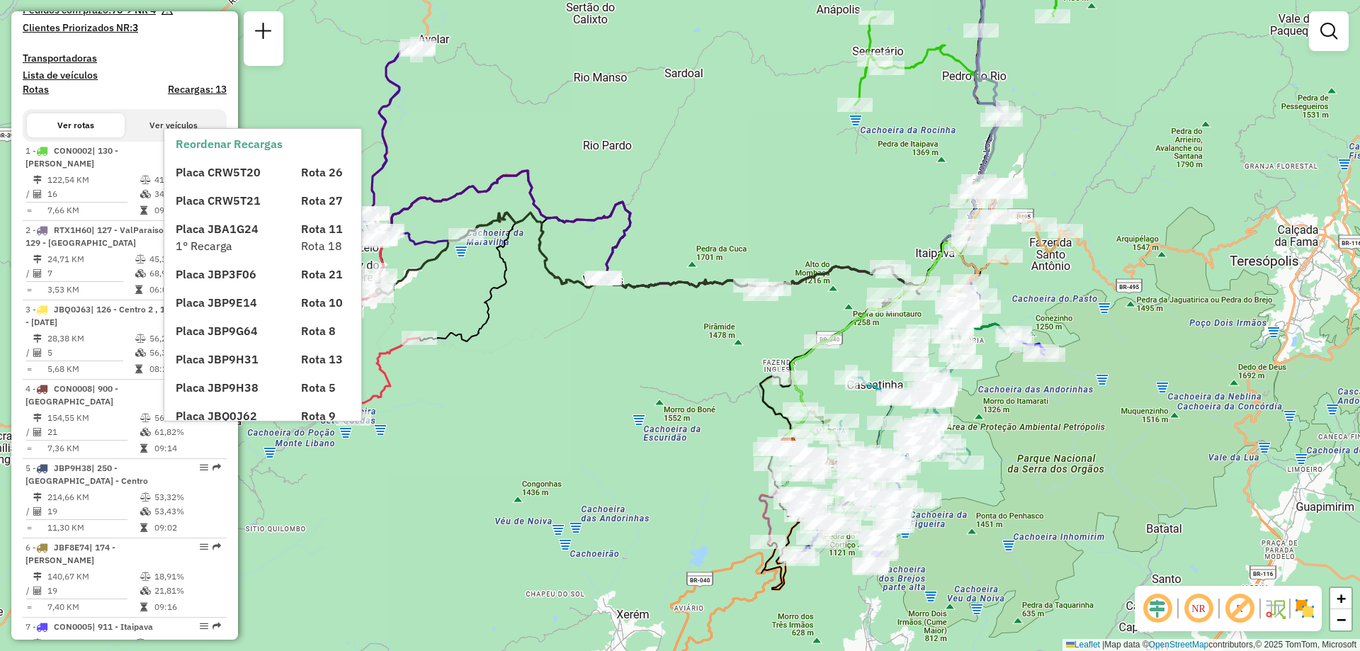
scroll to position [496, 0]
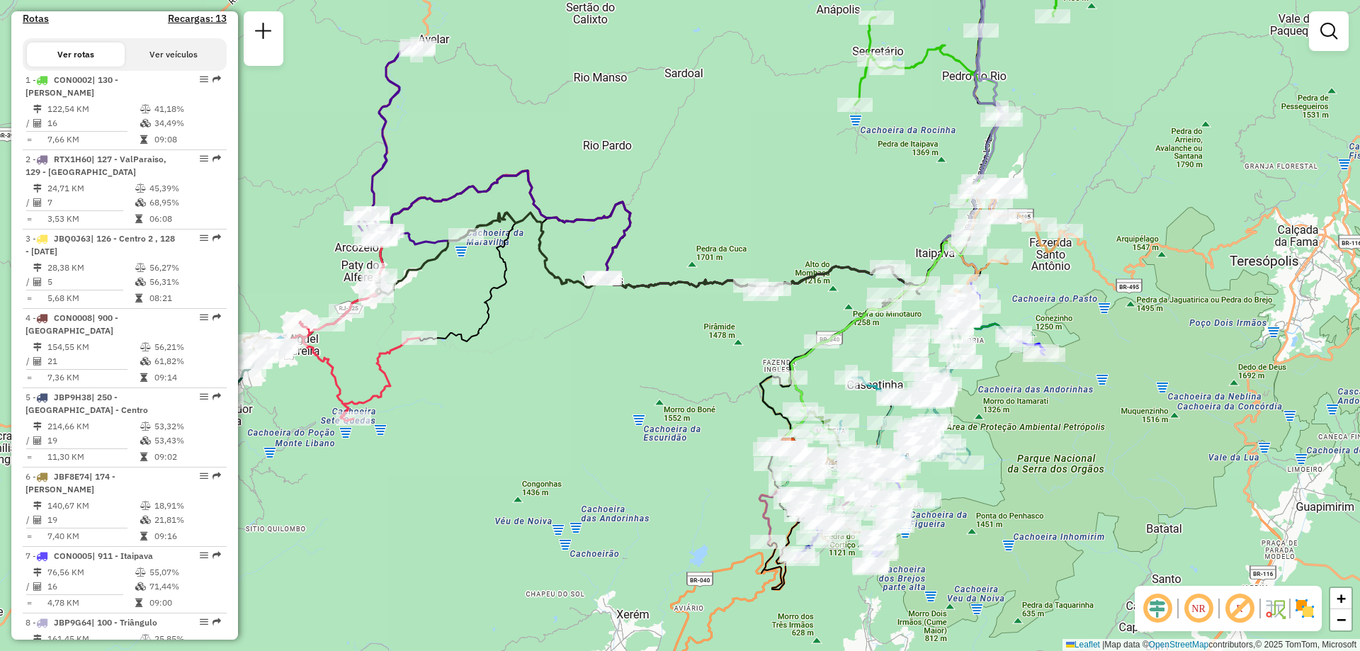
drag, startPoint x: 233, startPoint y: 159, endPoint x: 233, endPoint y: 175, distance: 15.6
click at [233, 175] on div "Informações da Sessão 1254800 - 28/08/2025 Criação: 27/08/2025 20:05 Depósito: …" at bounding box center [124, 325] width 227 height 628
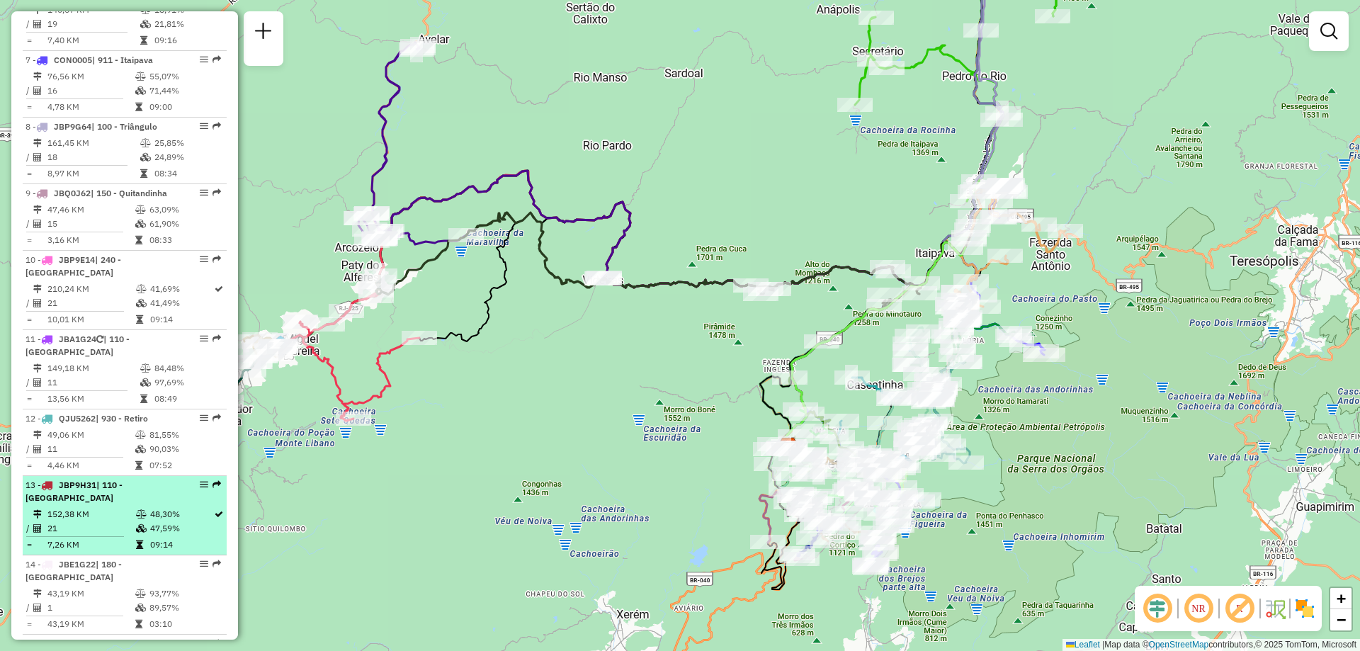
scroll to position [1062, 0]
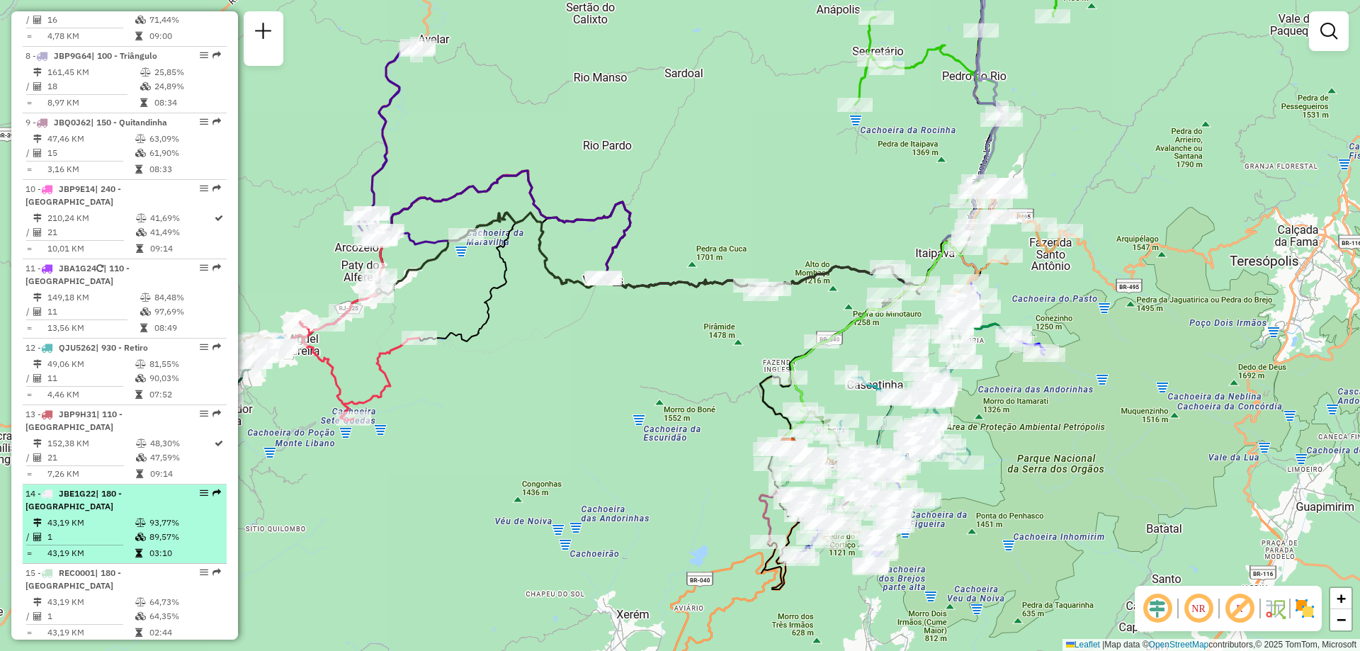
click at [100, 509] on span "| 180 - Quissamã" at bounding box center [73, 499] width 96 height 23
select select "**********"
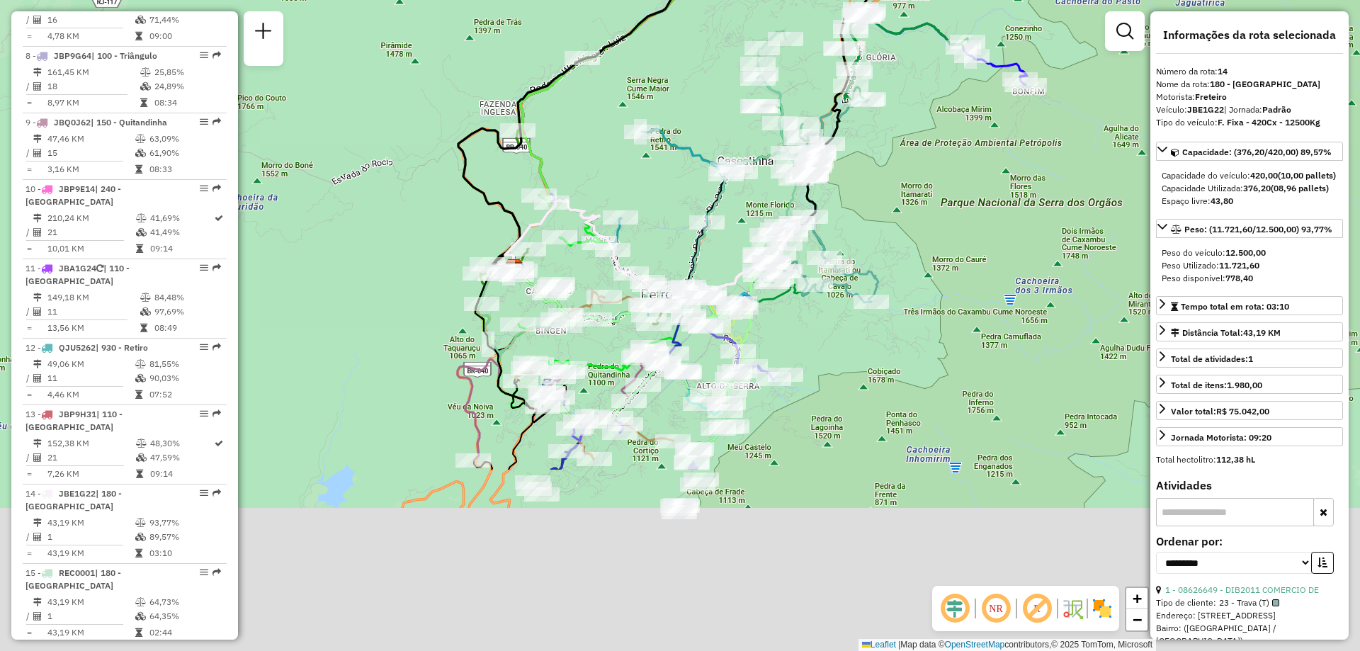
drag, startPoint x: 630, startPoint y: 430, endPoint x: 624, endPoint y: 182, distance: 247.9
click at [624, 182] on div "Janela de atendimento Grade de atendimento Capacidade Transportadoras Veículos …" at bounding box center [680, 325] width 1360 height 651
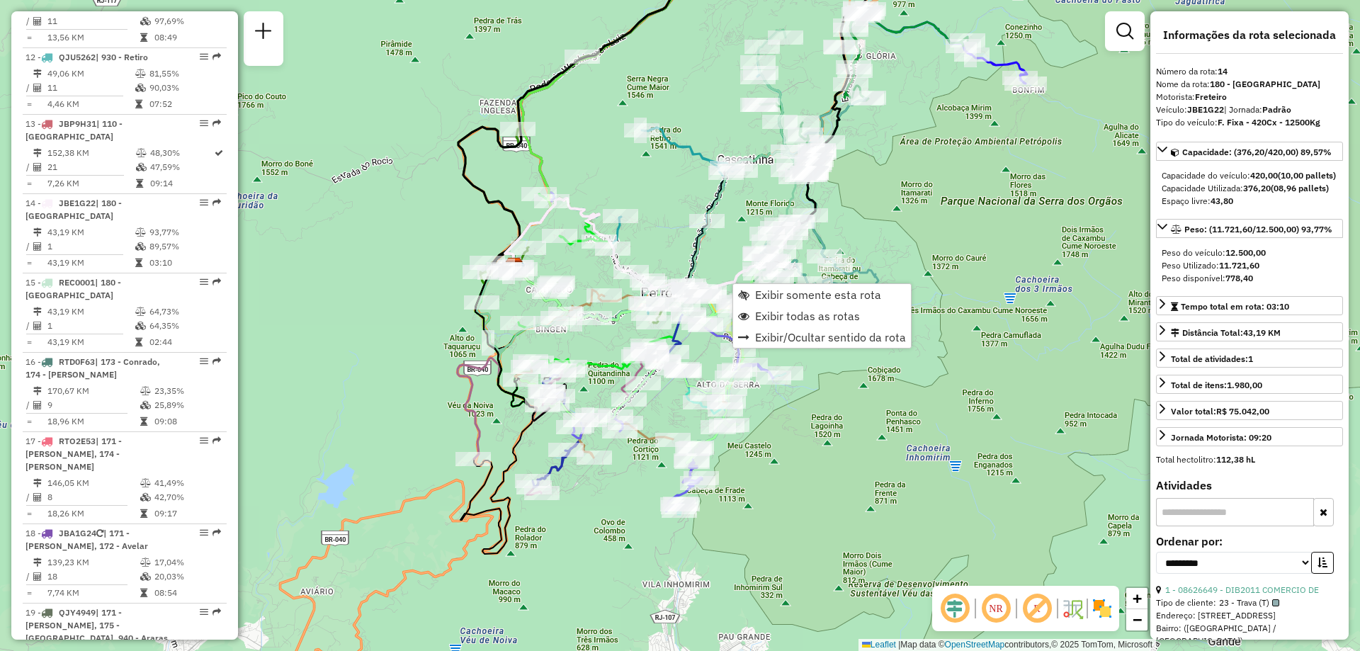
scroll to position [1548, 0]
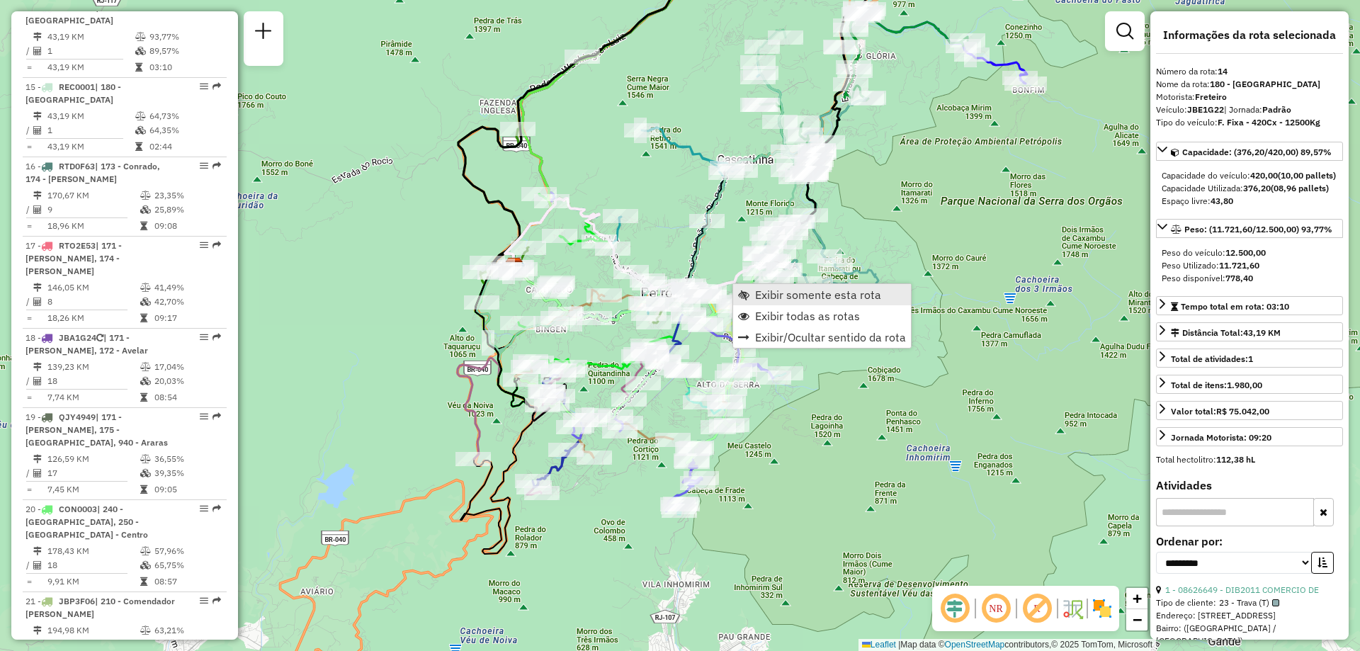
click at [754, 295] on link "Exibir somente esta rota" at bounding box center [822, 294] width 178 height 21
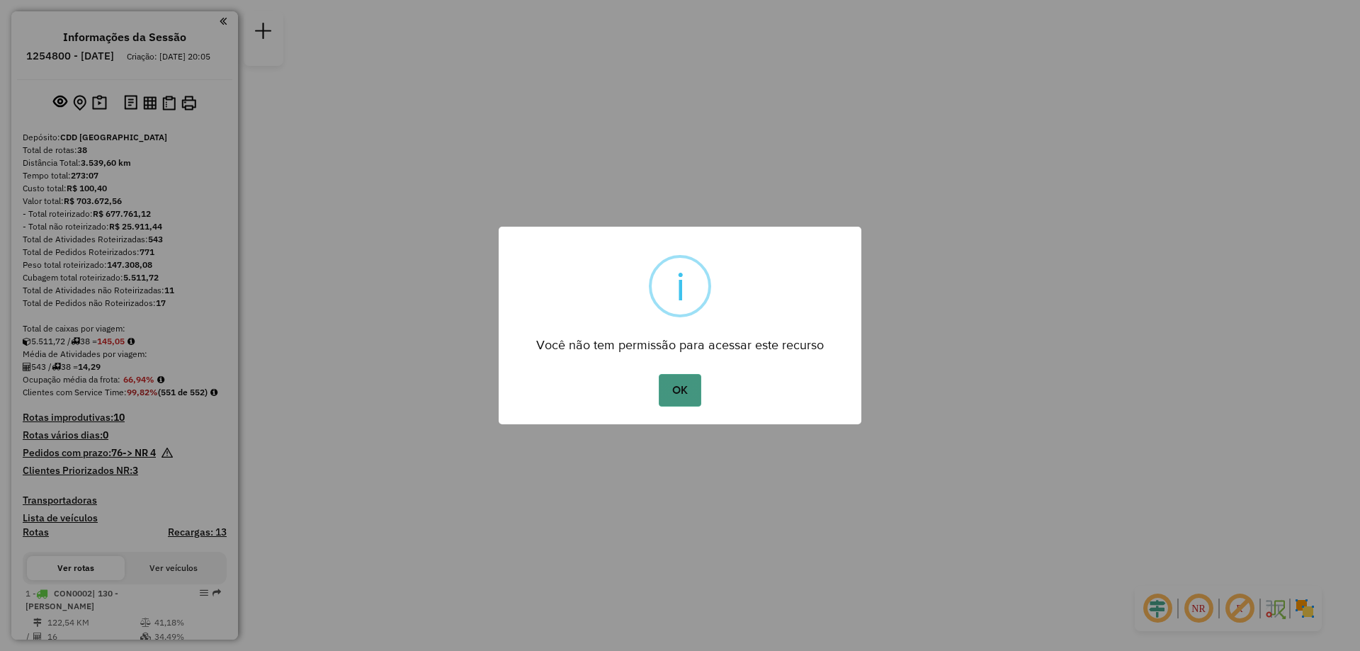
click at [686, 402] on button "OK" at bounding box center [680, 390] width 42 height 33
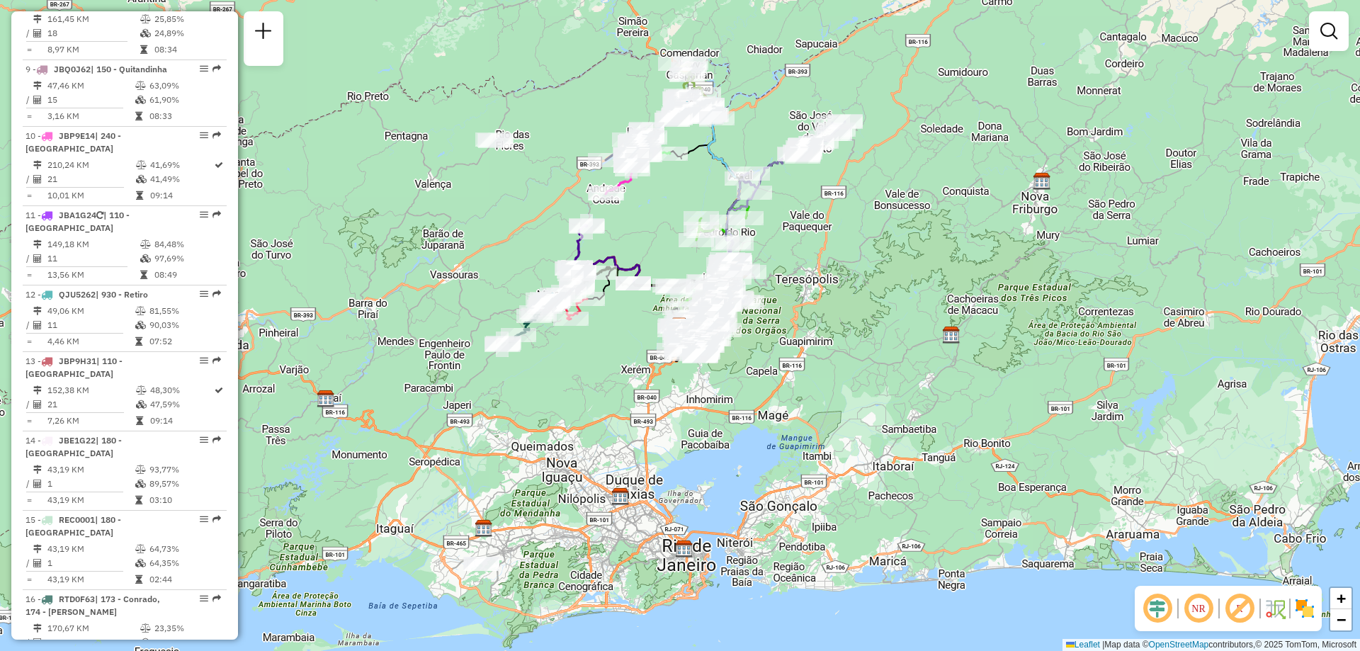
scroll to position [1204, 0]
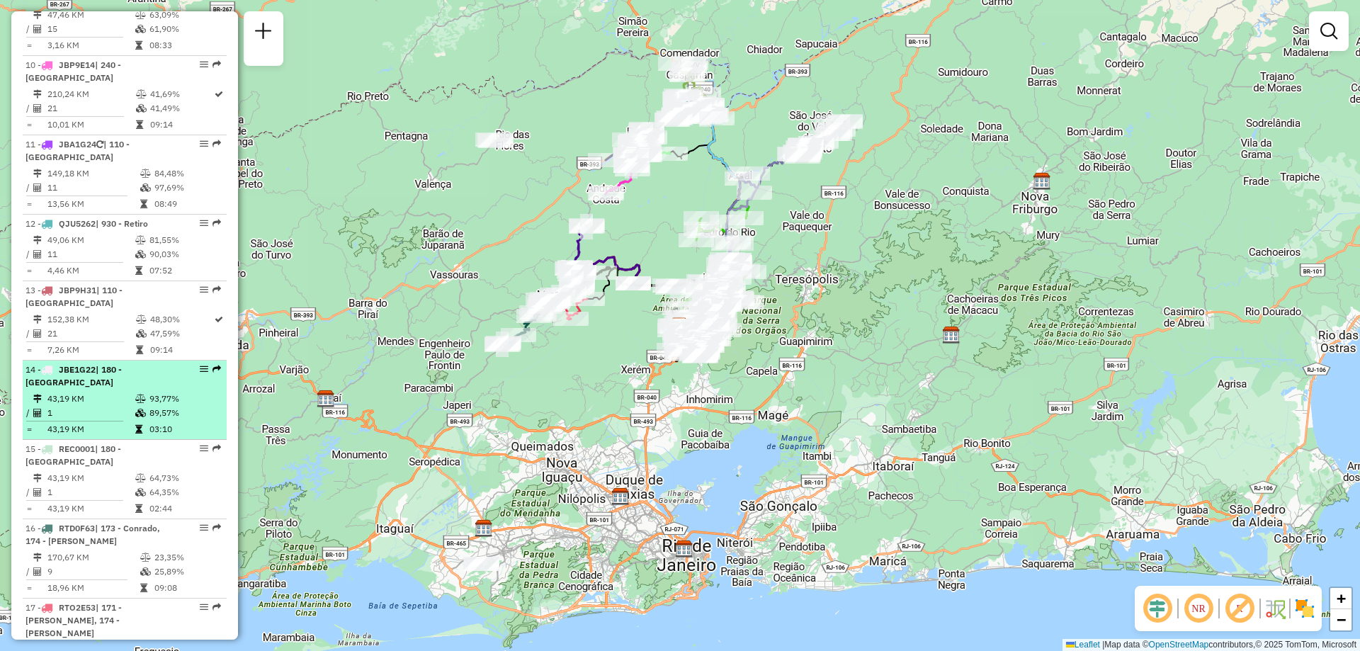
click at [101, 394] on td "43,19 KM" at bounding box center [91, 399] width 88 height 14
select select "**********"
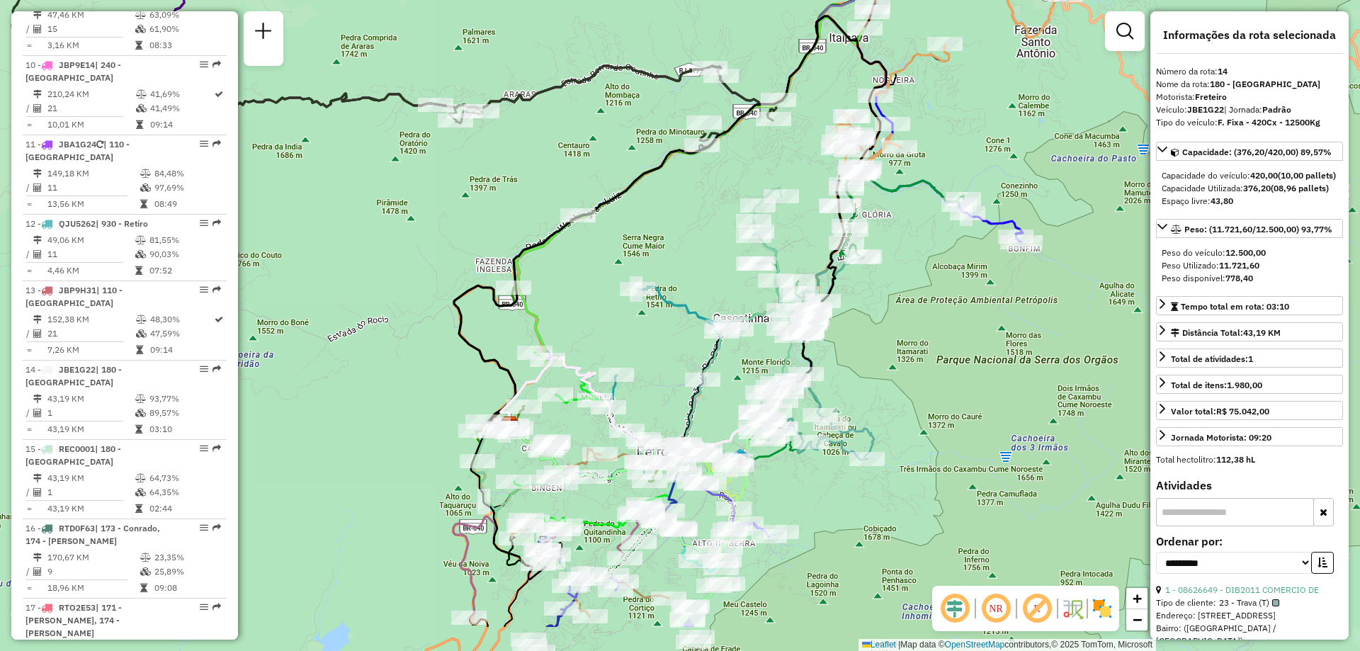
drag, startPoint x: 676, startPoint y: 443, endPoint x: 666, endPoint y: 353, distance: 89.8
click at [666, 353] on div "Janela de atendimento Grade de atendimento Capacidade Transportadoras Veículos …" at bounding box center [680, 325] width 1360 height 651
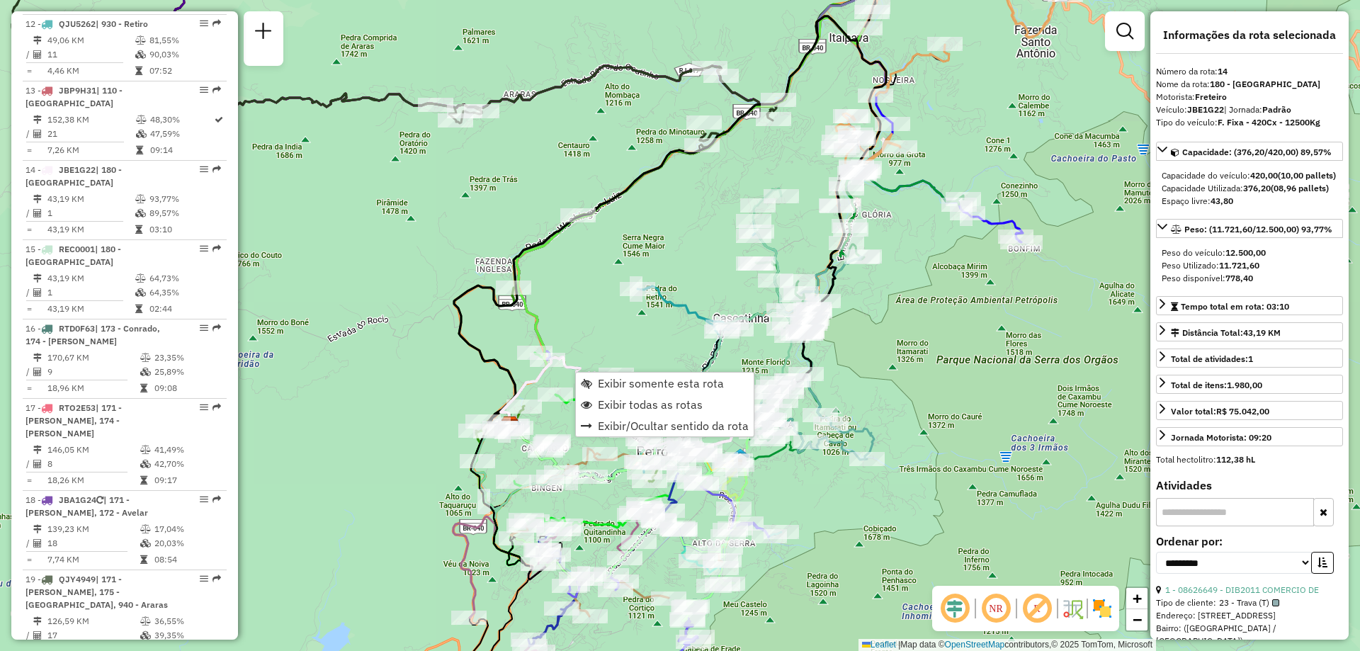
scroll to position [1566, 0]
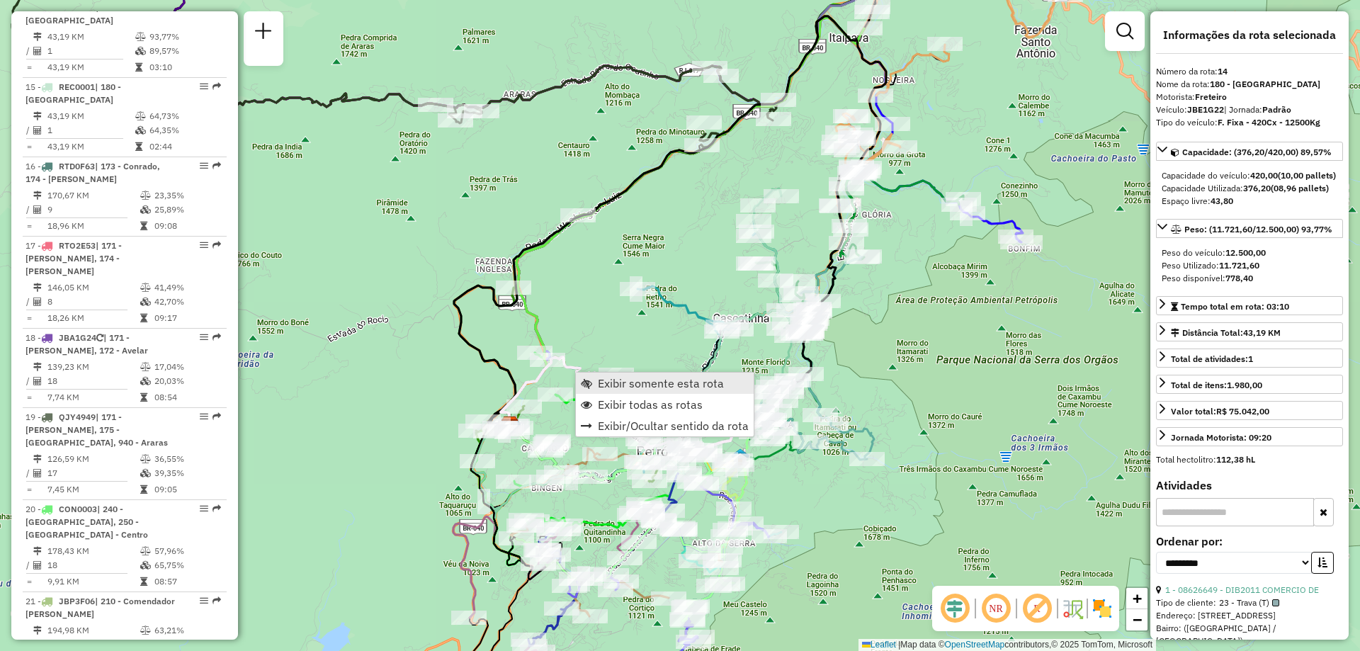
click at [597, 383] on link "Exibir somente esta rota" at bounding box center [665, 383] width 178 height 21
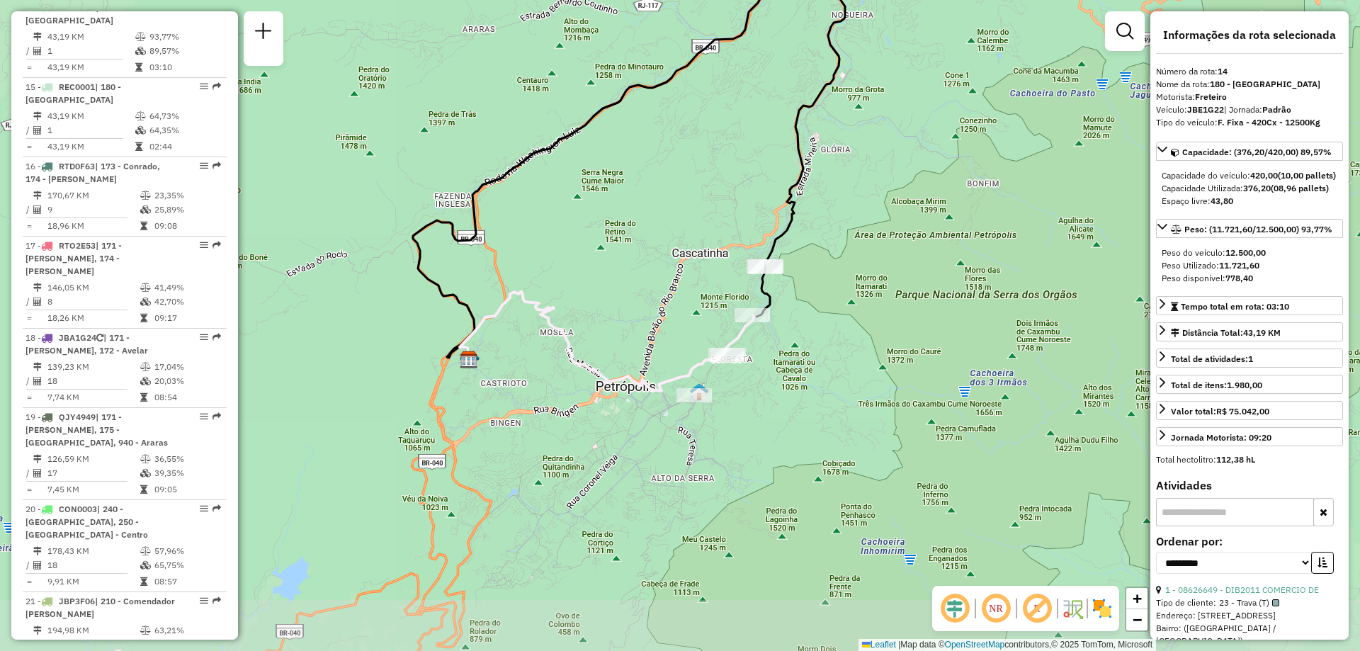
drag, startPoint x: 624, startPoint y: 421, endPoint x: 573, endPoint y: 267, distance: 162.6
click at [573, 267] on div "Janela de atendimento Grade de atendimento Capacidade Transportadoras Veículos …" at bounding box center [680, 325] width 1360 height 651
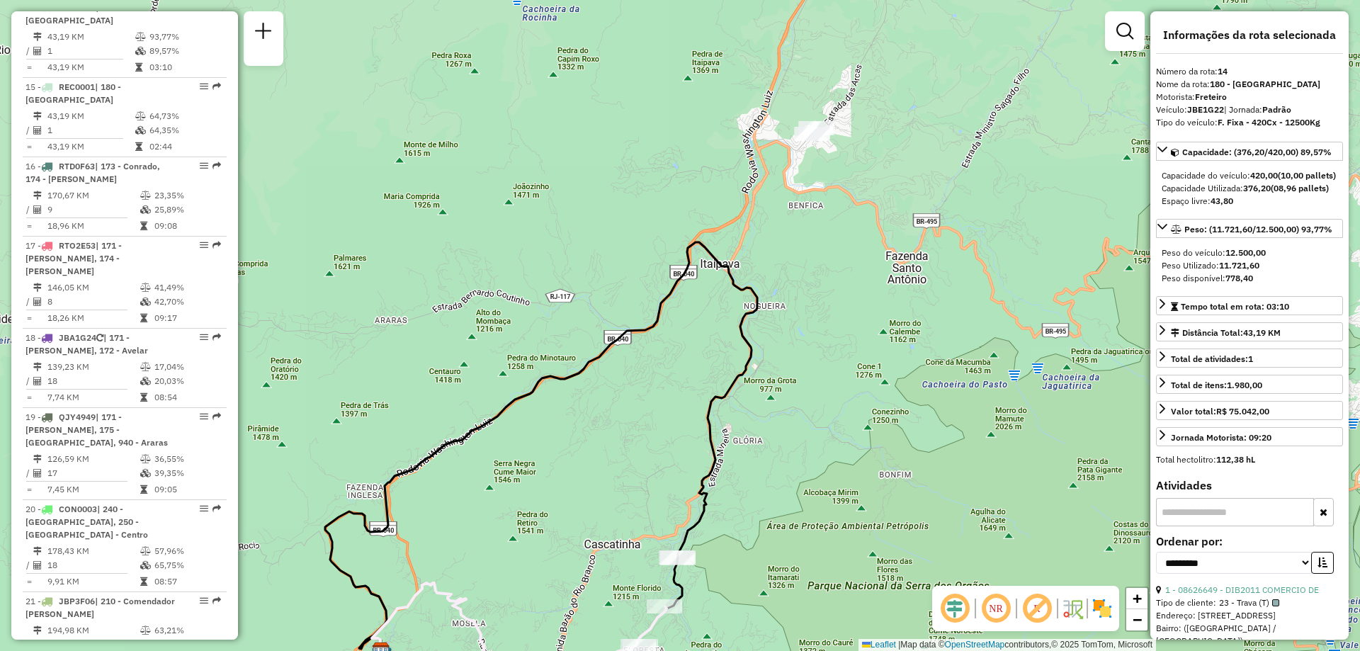
drag, startPoint x: 666, startPoint y: 210, endPoint x: 578, endPoint y: 501, distance: 304.0
click at [578, 501] on div "Janela de atendimento Grade de atendimento Capacidade Transportadoras Veículos …" at bounding box center [680, 325] width 1360 height 651
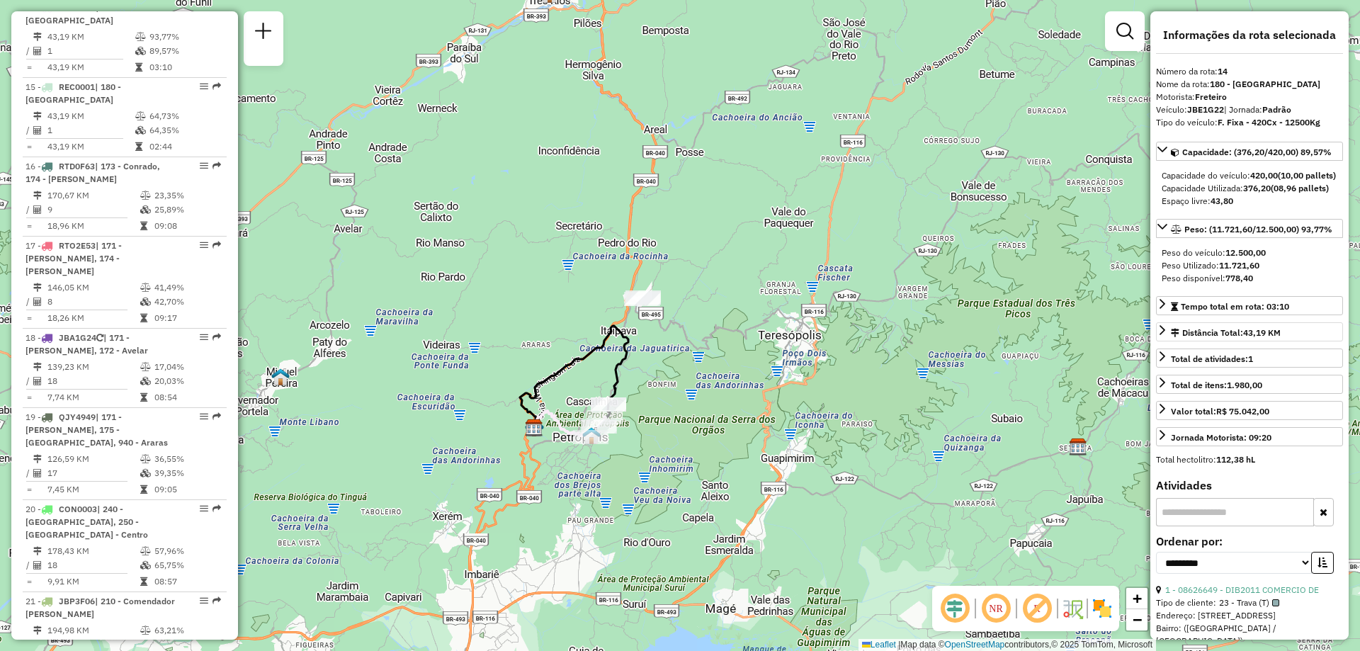
scroll to position [236, 0]
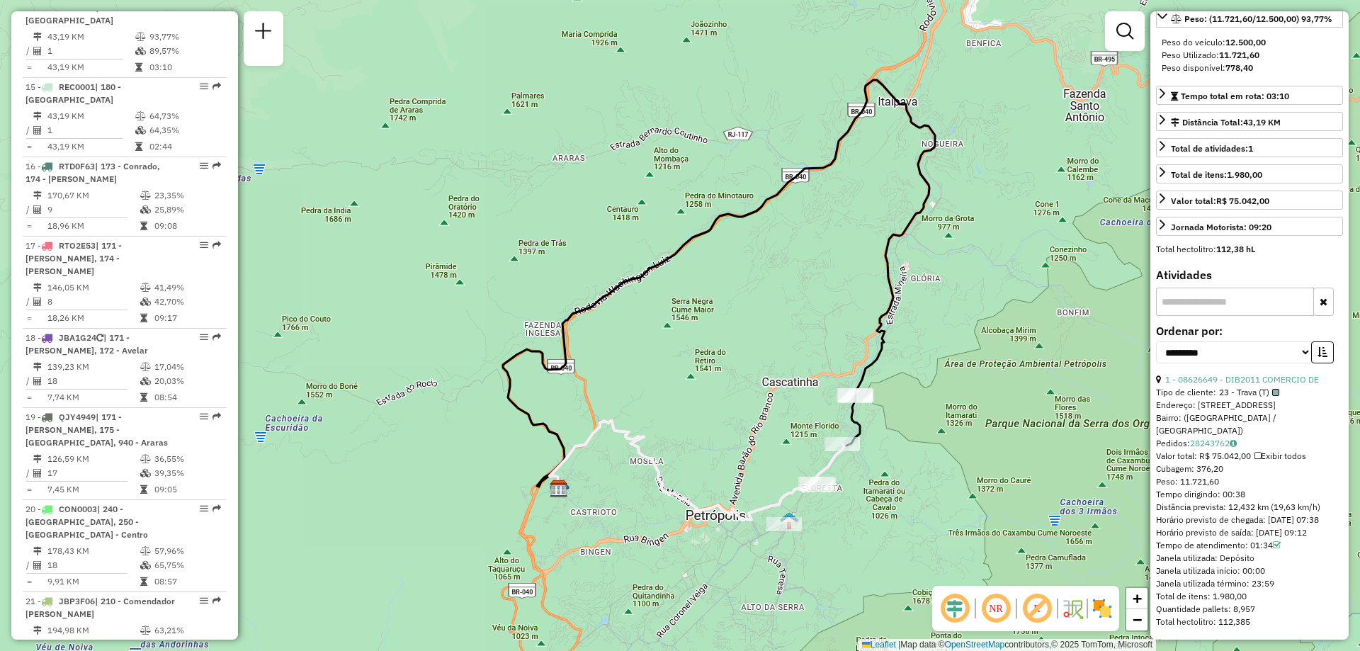
drag, startPoint x: 550, startPoint y: 347, endPoint x: 496, endPoint y: 172, distance: 182.8
click at [496, 172] on div "Janela de atendimento Grade de atendimento Capacidade Transportadoras Veículos …" at bounding box center [680, 325] width 1360 height 651
